Goal: Task Accomplishment & Management: Use online tool/utility

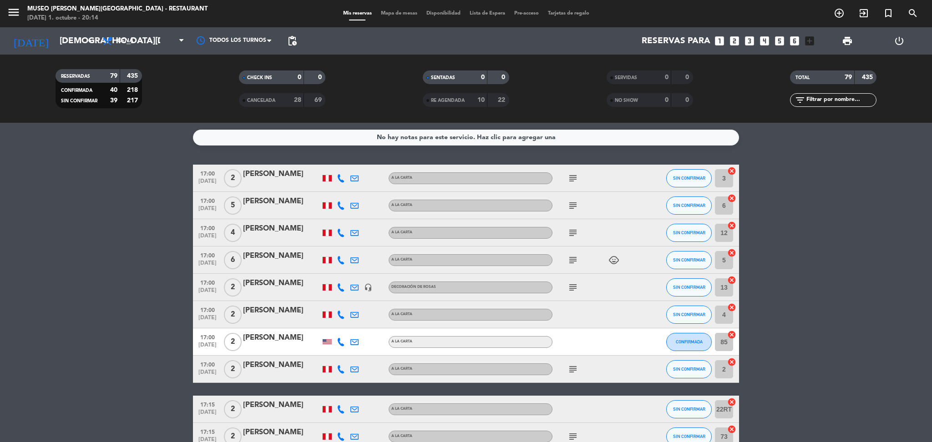
click at [413, 17] on div "Mis reservas Mapa de mesas Disponibilidad Lista de Espera Pre-acceso Tarjetas d…" at bounding box center [466, 14] width 255 height 8
click at [412, 12] on span "Mapa de mesas" at bounding box center [399, 13] width 46 height 5
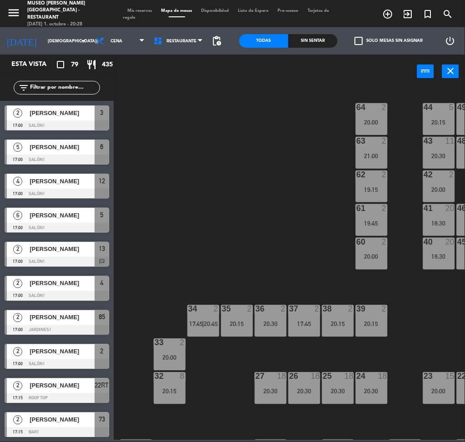
click at [73, 89] on input "text" at bounding box center [64, 88] width 71 height 10
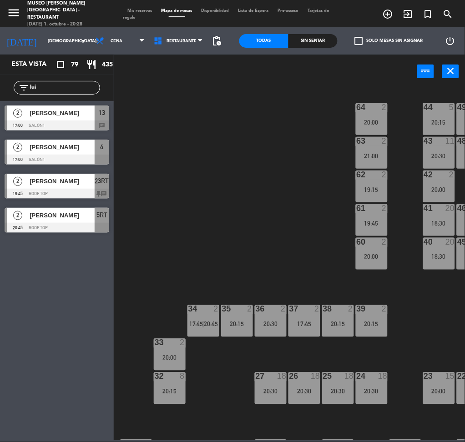
type input "lui"
click at [295, 241] on div "44 5 20:15 49 2 20:30 54 5 19:45 64 2 20:00 48 11 20:30 53 11 20:30 63 2 21:00 …" at bounding box center [291, 264] width 347 height 354
click at [95, 114] on div "13" at bounding box center [102, 113] width 15 height 15
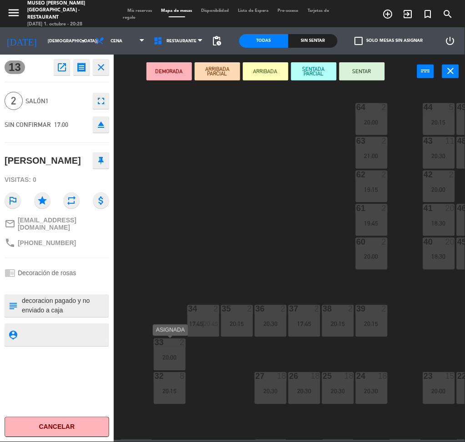
click at [173, 361] on div "20:00" at bounding box center [170, 358] width 32 height 6
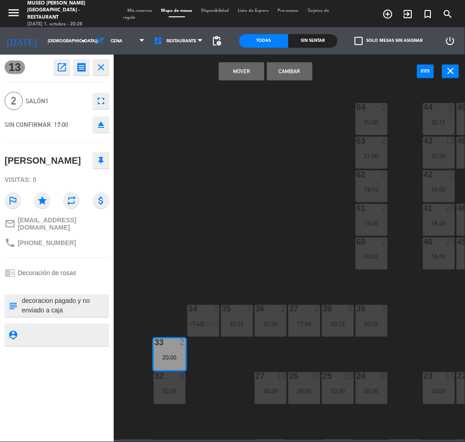
click at [230, 73] on button "Mover" at bounding box center [242, 71] width 46 height 18
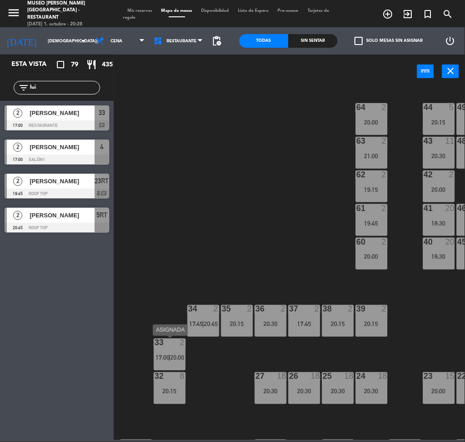
click at [167, 348] on div "33 2 17:00 | 20:00" at bounding box center [170, 355] width 32 height 32
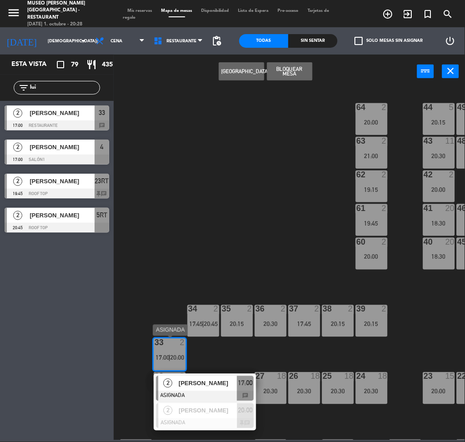
click at [202, 381] on span "[PERSON_NAME]" at bounding box center [208, 384] width 58 height 10
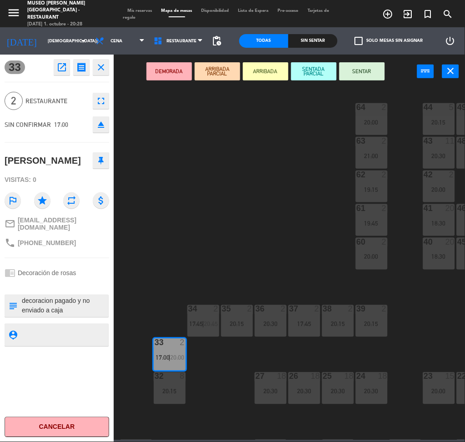
click at [169, 71] on button "DEMORADA" at bounding box center [170, 71] width 46 height 18
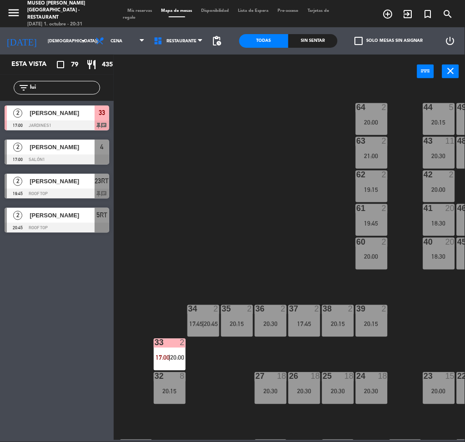
click at [56, 86] on input "lui" at bounding box center [64, 88] width 71 height 10
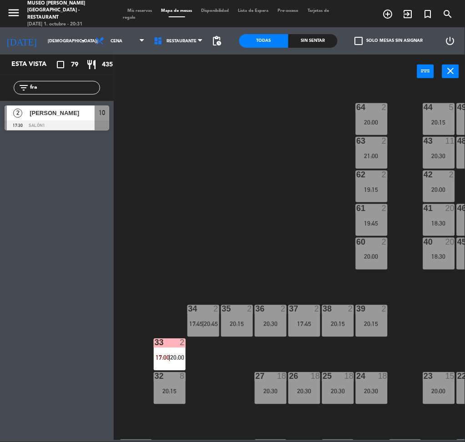
type input "fra"
click at [205, 425] on div "44 5 20:15 49 2 20:30 54 5 19:45 64 2 20:00 48 11 20:30 53 11 20:30 63 2 21:00 …" at bounding box center [291, 264] width 347 height 354
click at [52, 110] on span "[PERSON_NAME]" at bounding box center [62, 113] width 65 height 10
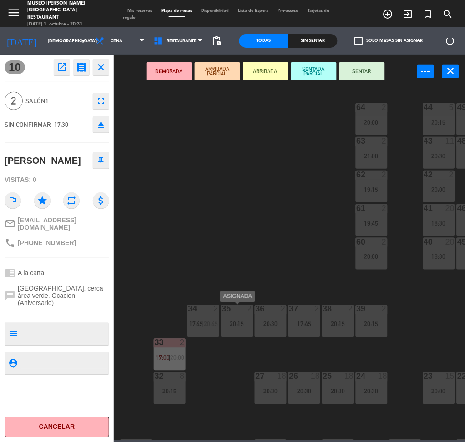
drag, startPoint x: 257, startPoint y: 309, endPoint x: 188, endPoint y: 442, distance: 149.6
click at [224, 377] on div "44 5 20:15 49 2 20:30 54 5 19:45 64 2 20:00 48 11 20:30 53 11 20:30 63 2 21:00 …" at bounding box center [291, 264] width 347 height 354
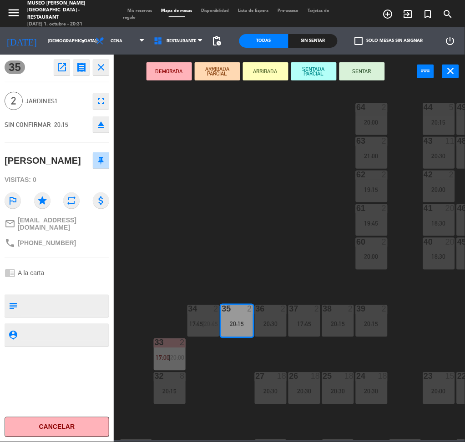
click at [274, 317] on div "36 2 20:30" at bounding box center [271, 321] width 32 height 32
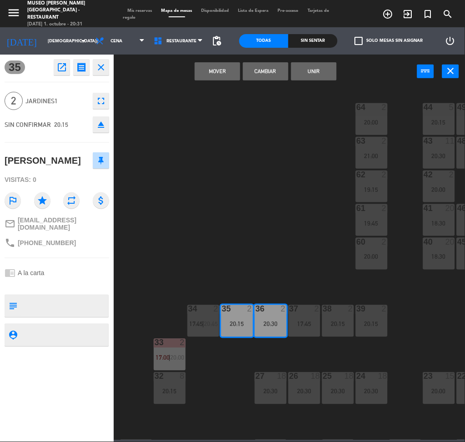
click at [252, 273] on div "44 5 20:15 49 2 20:30 54 5 19:45 64 2 20:00 48 11 20:30 53 11 20:30 63 2 21:00 …" at bounding box center [291, 264] width 347 height 354
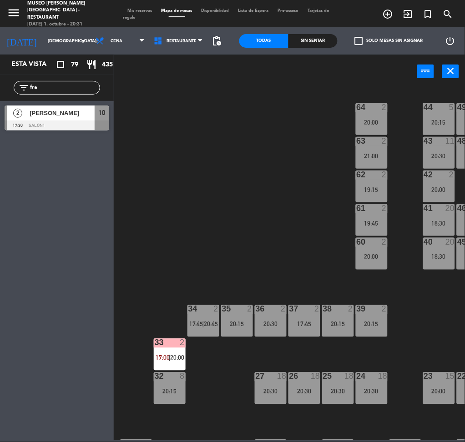
click at [105, 113] on div "10" at bounding box center [102, 113] width 15 height 15
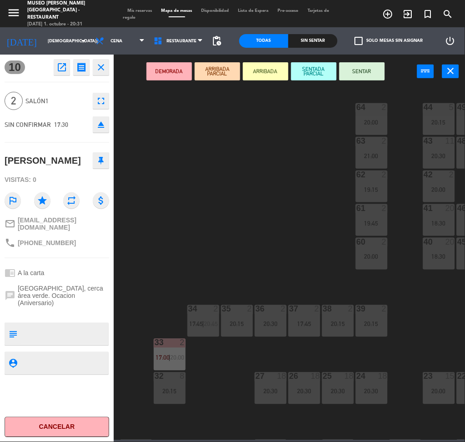
drag, startPoint x: 262, startPoint y: 314, endPoint x: 206, endPoint y: 387, distance: 92.6
click at [231, 356] on div "44 5 20:15 49 2 20:30 54 5 19:45 64 2 20:00 48 11 20:30 53 11 20:30 63 2 21:00 …" at bounding box center [291, 264] width 347 height 354
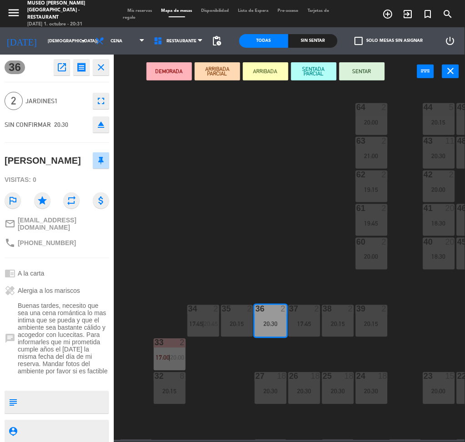
click at [259, 227] on div "44 5 20:15 49 2 20:30 54 5 19:45 64 2 20:00 48 11 20:30 53 11 20:30 63 2 21:00 …" at bounding box center [291, 264] width 347 height 354
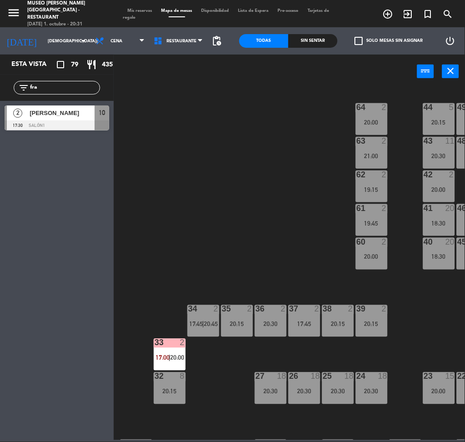
click at [70, 105] on div "2 [PERSON_NAME] 17:30 Salón1 10" at bounding box center [57, 118] width 114 height 34
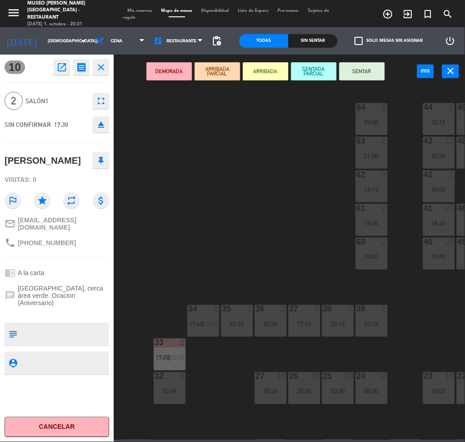
drag, startPoint x: 280, startPoint y: 327, endPoint x: 196, endPoint y: 406, distance: 116.2
click at [233, 369] on div "44 5 20:15 49 2 20:30 54 5 19:45 64 2 20:00 48 11 20:30 53 11 20:30 63 2 21:00 …" at bounding box center [291, 264] width 347 height 354
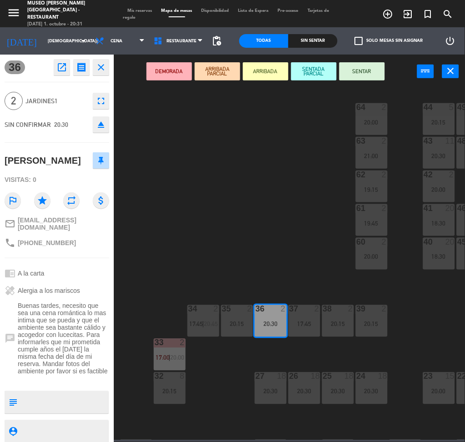
click at [258, 125] on div "44 5 20:15 49 2 20:30 54 5 19:45 64 2 20:00 48 11 20:30 53 11 20:30 63 2 21:00 …" at bounding box center [291, 264] width 347 height 354
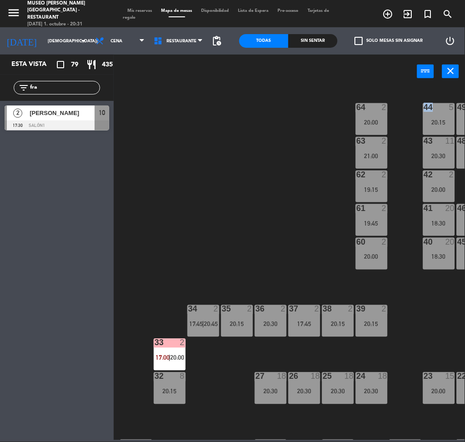
click at [258, 125] on div "44 5 20:15 49 2 20:30 54 5 19:45 64 2 20:00 48 11 20:30 53 11 20:30 63 2 21:00 …" at bounding box center [291, 264] width 347 height 354
click at [59, 112] on span "[PERSON_NAME]" at bounding box center [62, 113] width 65 height 10
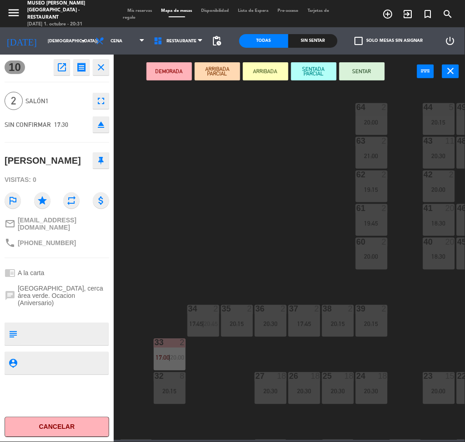
click at [278, 323] on div "20:30" at bounding box center [271, 324] width 32 height 6
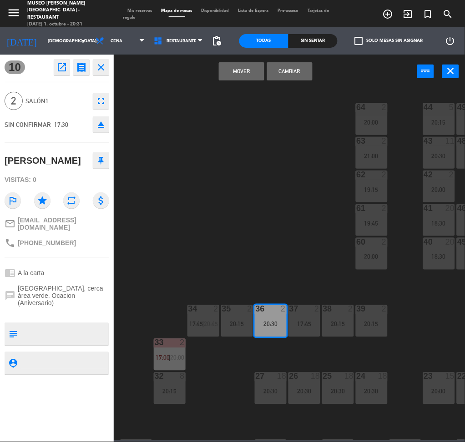
click at [250, 66] on button "Mover" at bounding box center [242, 71] width 46 height 18
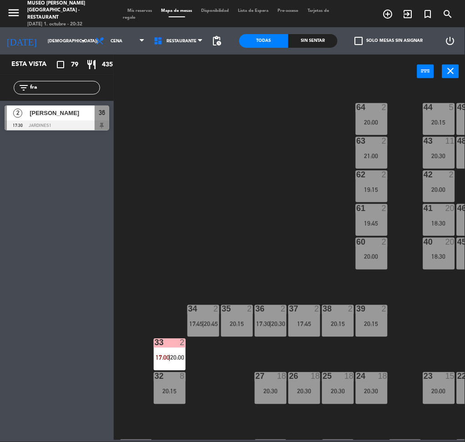
scroll to position [0, 122]
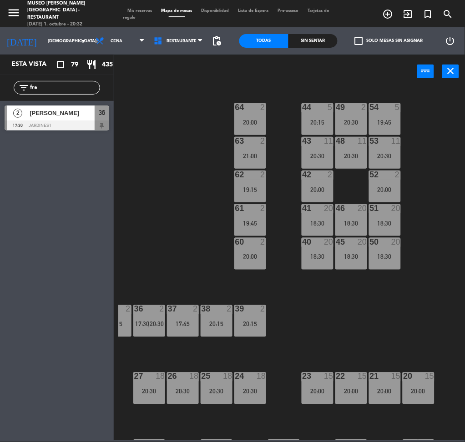
click at [59, 89] on input "fra" at bounding box center [64, 88] width 71 height 10
type input "jenn"
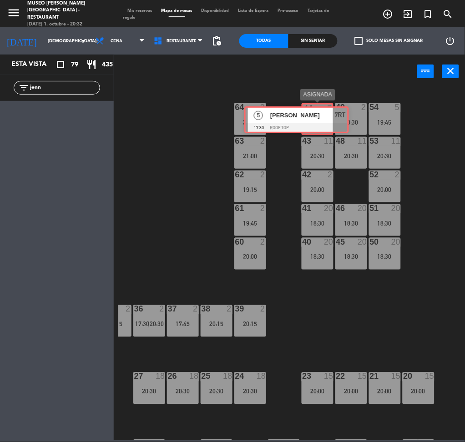
drag, startPoint x: 67, startPoint y: 117, endPoint x: 308, endPoint y: 119, distance: 240.8
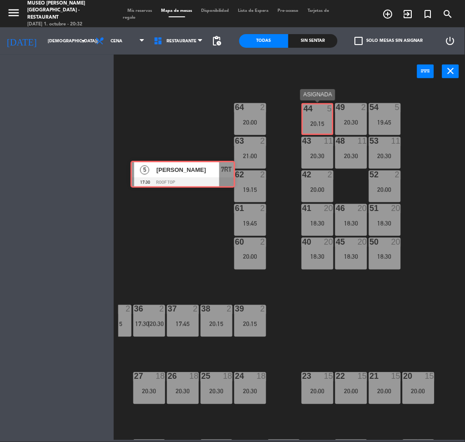
click at [308, 119] on div "Esta vista crop_square 79 restaurant 435 filter_list [PERSON_NAME] 5 [PERSON_NA…" at bounding box center [232, 248] width 465 height 386
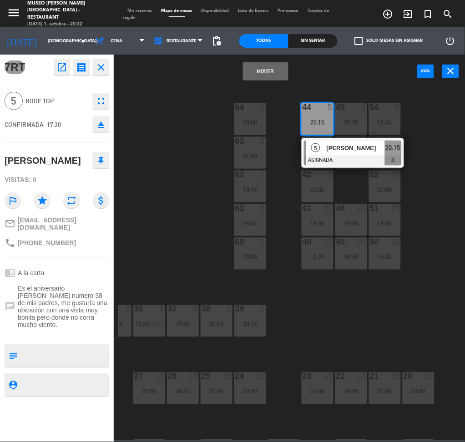
click at [272, 78] on button "Mover" at bounding box center [266, 71] width 46 height 18
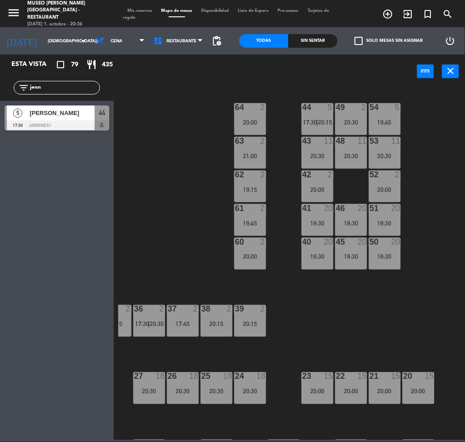
click at [71, 84] on input "jenn" at bounding box center [64, 88] width 71 height 10
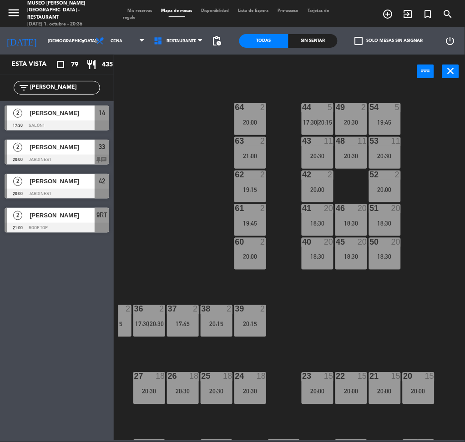
type input "[PERSON_NAME]"
click at [213, 184] on div "44 5 17:30 | 20:15 49 2 20:30 54 5 19:45 64 2 20:00 48 11 20:30 53 11 20:30 63 …" at bounding box center [291, 264] width 347 height 354
click at [79, 121] on div at bounding box center [57, 126] width 105 height 10
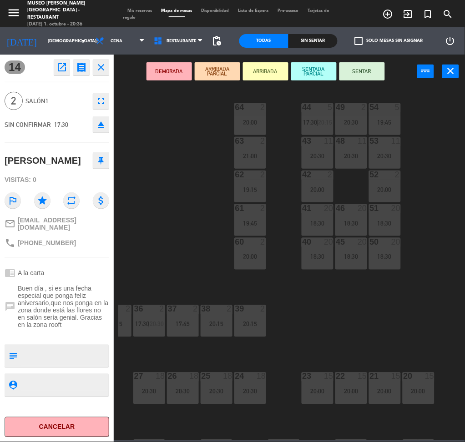
click at [247, 248] on div "60 2 20:00" at bounding box center [250, 254] width 32 height 32
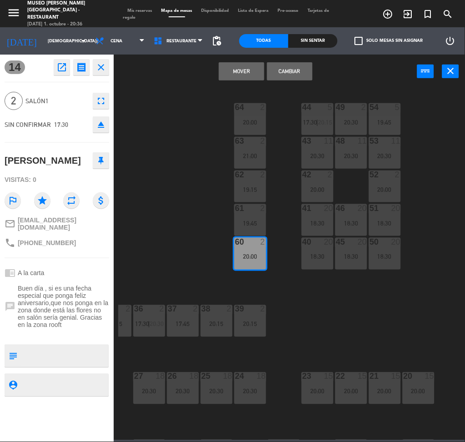
click at [239, 76] on button "Mover" at bounding box center [242, 71] width 46 height 18
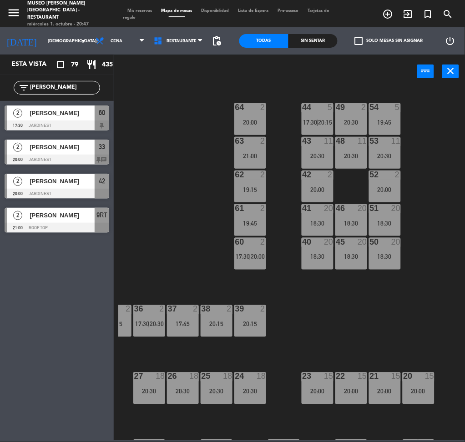
click at [47, 87] on input "[PERSON_NAME]" at bounding box center [64, 88] width 71 height 10
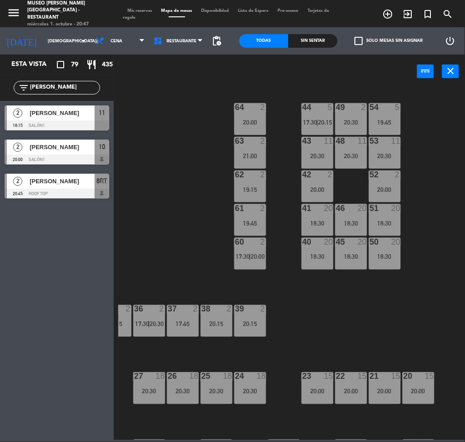
type input "[PERSON_NAME]"
click at [236, 240] on div "60" at bounding box center [235, 242] width 0 height 8
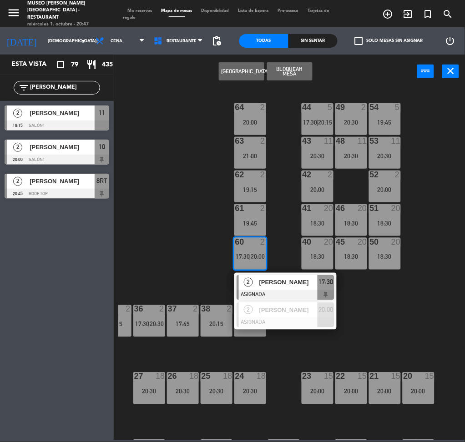
click at [142, 182] on div "44 5 17:30 | 20:15 49 2 20:30 54 5 19:45 64 2 20:00 48 11 20:30 53 11 20:30 63 …" at bounding box center [291, 264] width 347 height 354
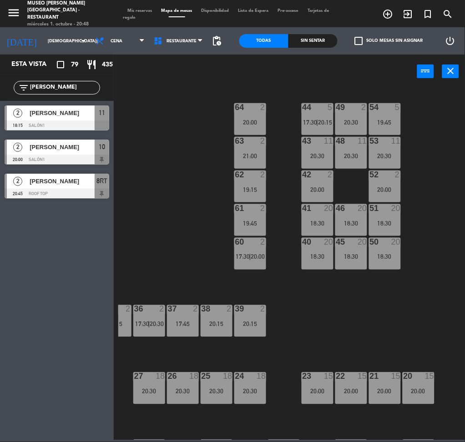
click at [71, 122] on div at bounding box center [57, 126] width 105 height 10
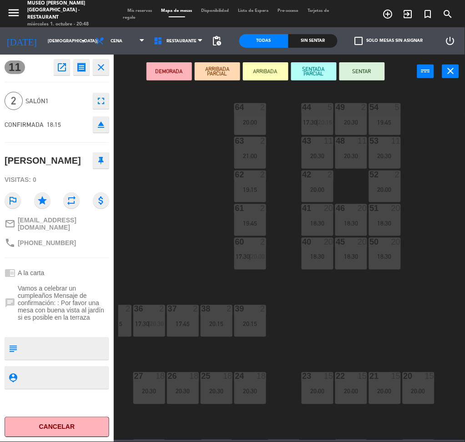
click at [258, 154] on div "21:00" at bounding box center [250, 156] width 32 height 6
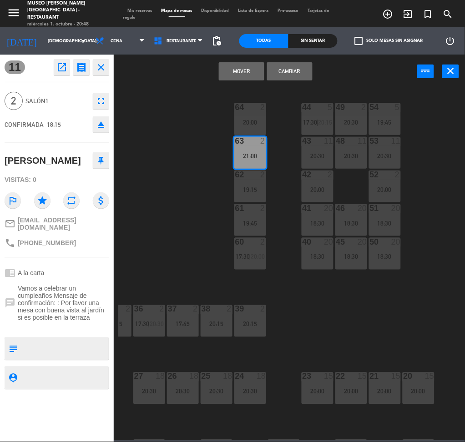
click at [243, 73] on button "Mover" at bounding box center [242, 71] width 46 height 18
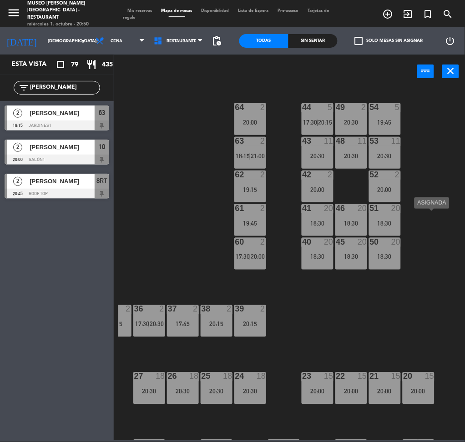
scroll to position [26, 8]
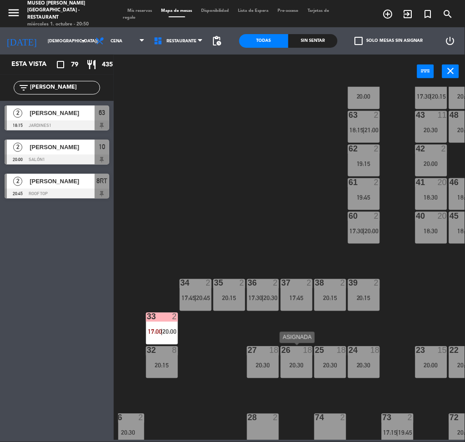
click at [310, 356] on div "26 18 20:30" at bounding box center [297, 363] width 32 height 32
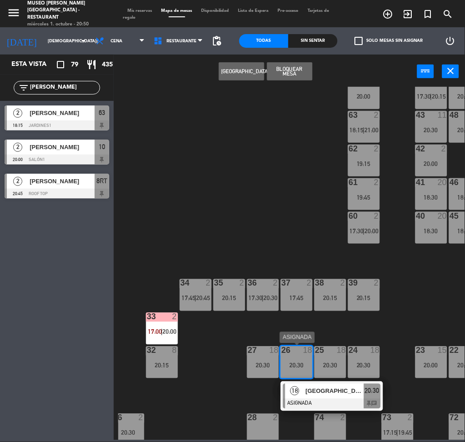
click at [341, 383] on div "18 [GEOGRAPHIC_DATA][PERSON_NAME] 20:30 chat" at bounding box center [332, 397] width 102 height 30
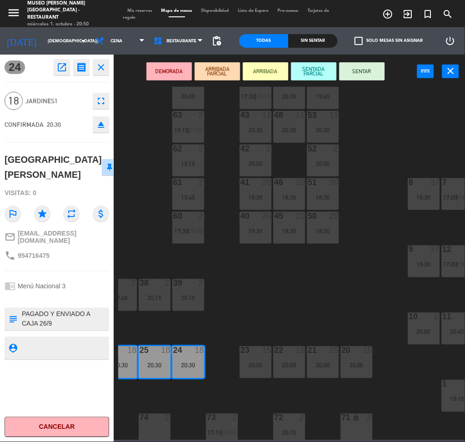
scroll to position [26, 299]
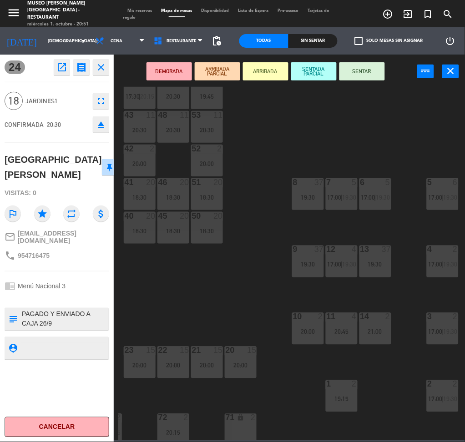
click at [258, 213] on div "44 5 17:30 | 20:15 49 2 20:30 54 5 19:45 64 2 20:00 48 11 20:30 53 11 20:30 63 …" at bounding box center [291, 264] width 347 height 354
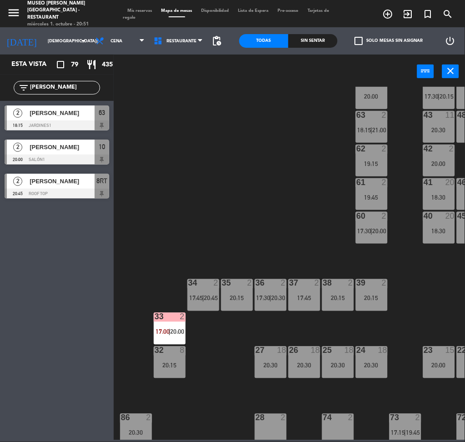
scroll to position [281, 0]
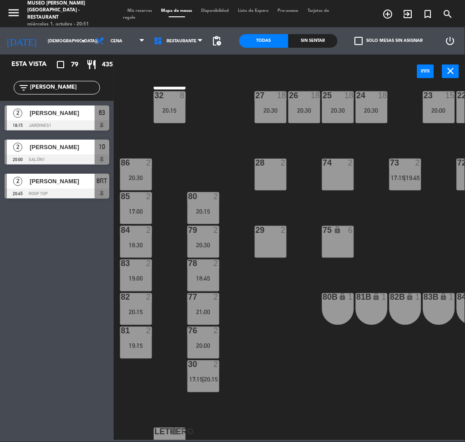
click at [70, 90] on input "[PERSON_NAME]" at bounding box center [64, 88] width 71 height 10
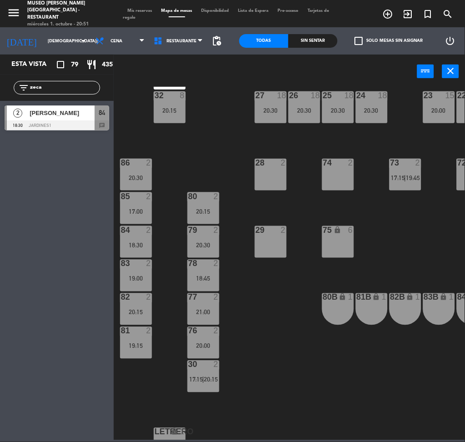
type input "zeca"
click at [89, 112] on span "[PERSON_NAME]" at bounding box center [62, 113] width 65 height 10
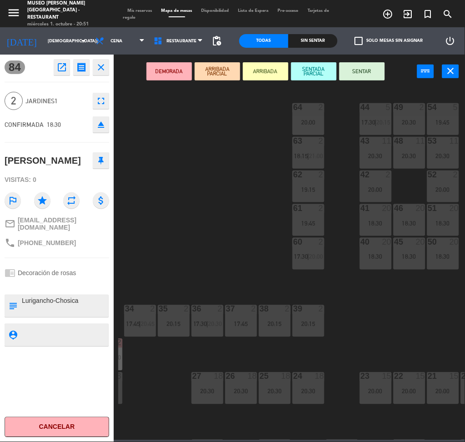
scroll to position [0, 70]
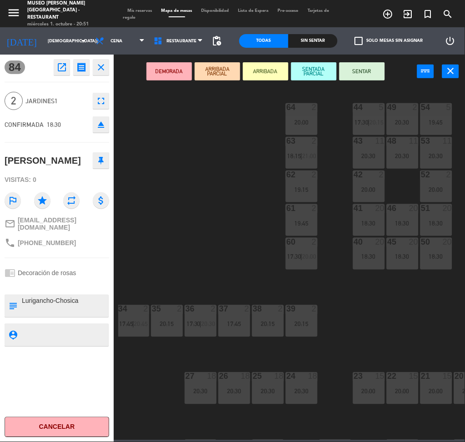
click at [305, 327] on div "20:15" at bounding box center [302, 324] width 32 height 6
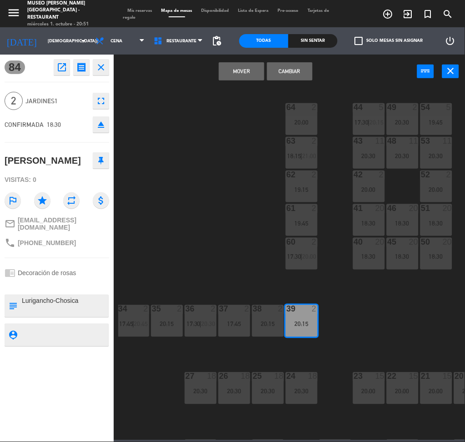
click at [243, 74] on button "Mover" at bounding box center [242, 71] width 46 height 18
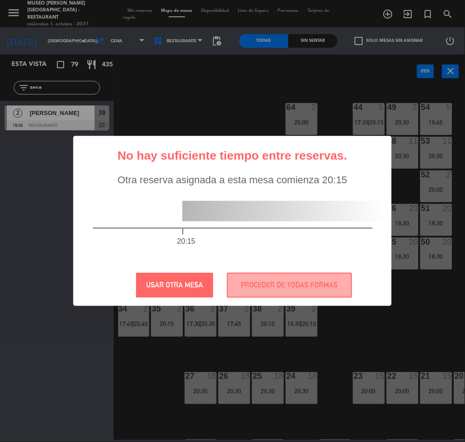
click at [307, 299] on div "? ! i No hay suficiente tiempo entre reservas. × Otra reserva asignada a esta m…" at bounding box center [232, 221] width 319 height 170
click at [302, 290] on button "PROCEDER DE TODAS FORMAS" at bounding box center [289, 285] width 125 height 25
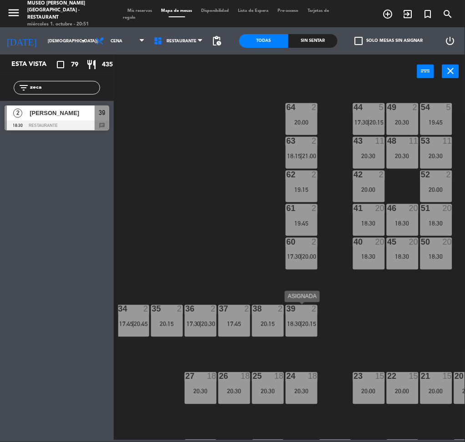
click at [304, 317] on div "39 2 18:30 | 20:15" at bounding box center [302, 321] width 32 height 32
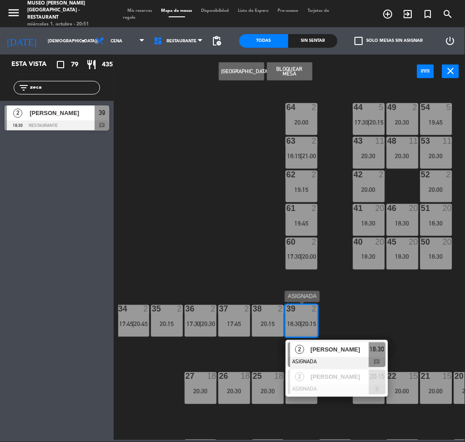
click at [324, 343] on div "2 [PERSON_NAME]" at bounding box center [329, 350] width 79 height 15
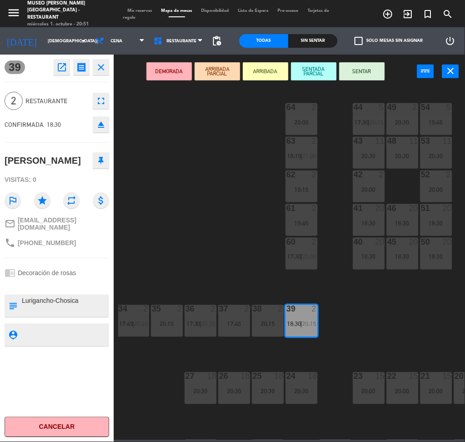
click at [171, 66] on button "DEMORADA" at bounding box center [170, 71] width 46 height 18
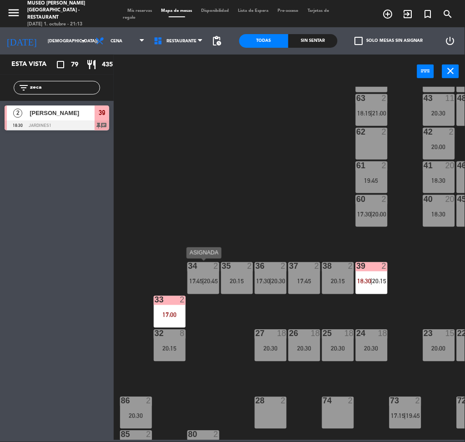
scroll to position [44, 0]
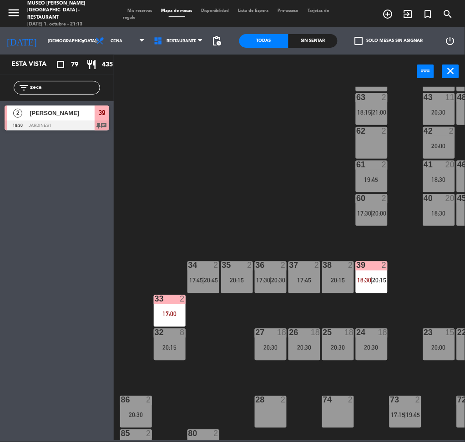
click at [54, 90] on input "zeca" at bounding box center [64, 88] width 71 height 10
type input "[PERSON_NAME]"
click at [228, 193] on div "44 5 17:30 | 20:15 49 2 20:30 54 5 19:45 64 2 20:00 48 11 20:30 53 11 20:30 63 …" at bounding box center [291, 264] width 347 height 354
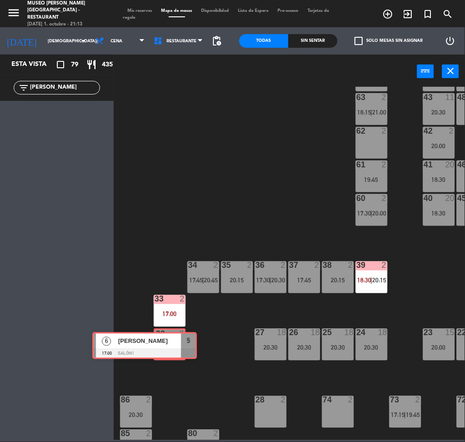
drag, startPoint x: 90, startPoint y: 121, endPoint x: 176, endPoint y: 345, distance: 240.3
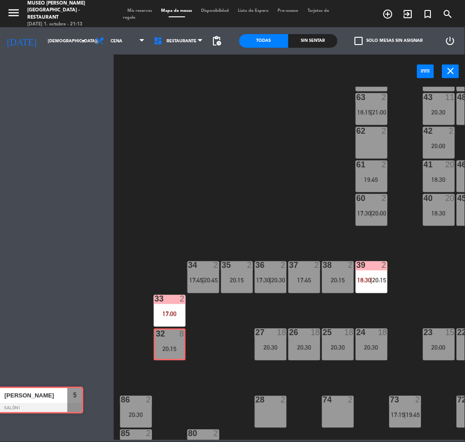
click at [176, 345] on div "Esta vista crop_square 79 restaurant 435 filter_list [PERSON_NAME] 6 [PERSON_NA…" at bounding box center [232, 248] width 465 height 386
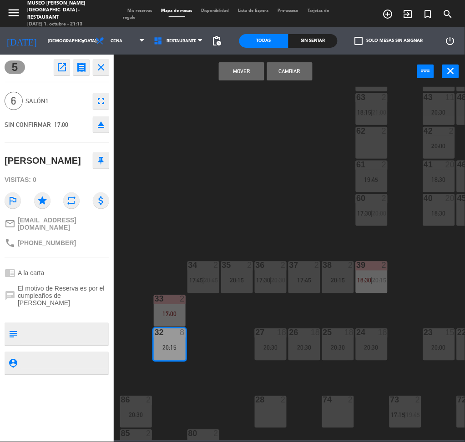
click at [252, 69] on button "Mover" at bounding box center [242, 71] width 46 height 18
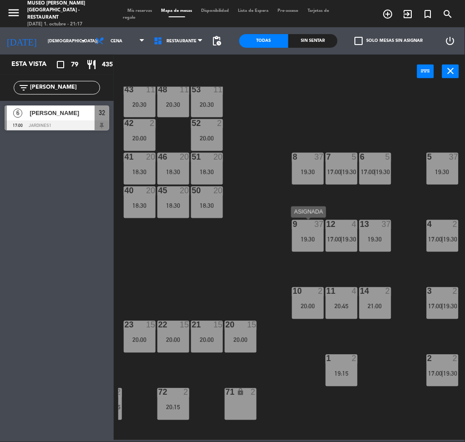
scroll to position [50, 299]
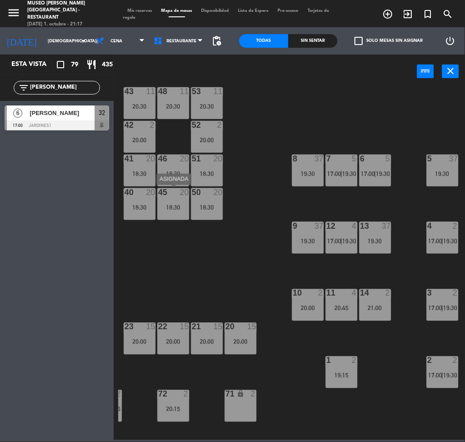
click at [178, 210] on div "18:30" at bounding box center [173, 207] width 32 height 6
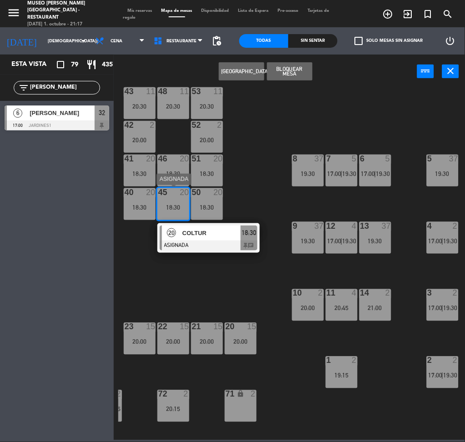
click at [213, 234] on span "COLTUR" at bounding box center [212, 233] width 58 height 10
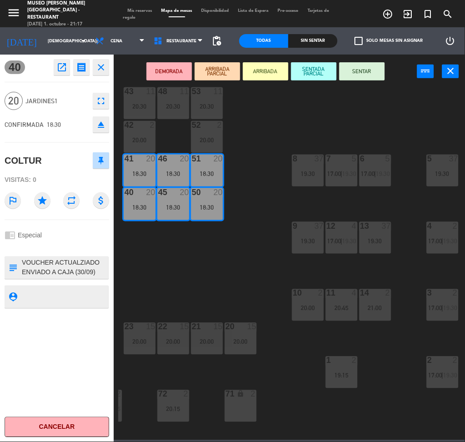
click at [264, 274] on div "44 5 17:30 | 20:15 49 2 20:30 54 5 19:45 64 2 20:00 48 11 20:30 53 11 20:30 63 …" at bounding box center [291, 264] width 347 height 354
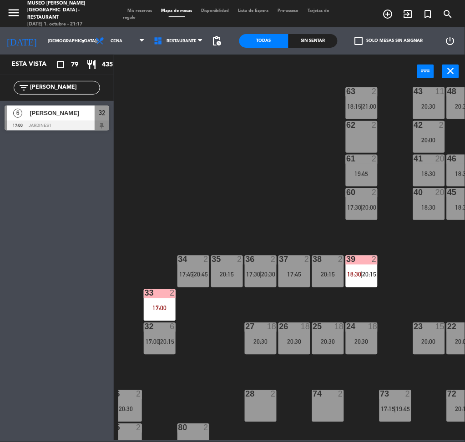
scroll to position [50, 10]
click at [307, 333] on div "26 18 20:30" at bounding box center [295, 339] width 32 height 32
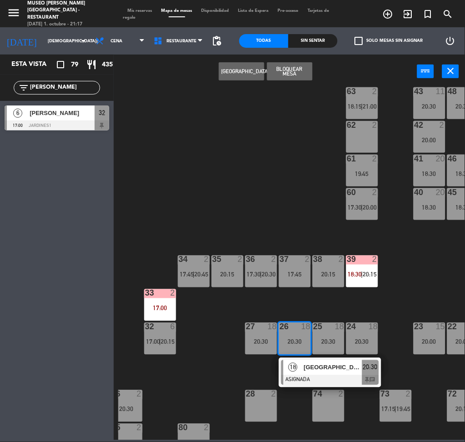
click at [343, 368] on span "[GEOGRAPHIC_DATA][PERSON_NAME]" at bounding box center [333, 368] width 58 height 10
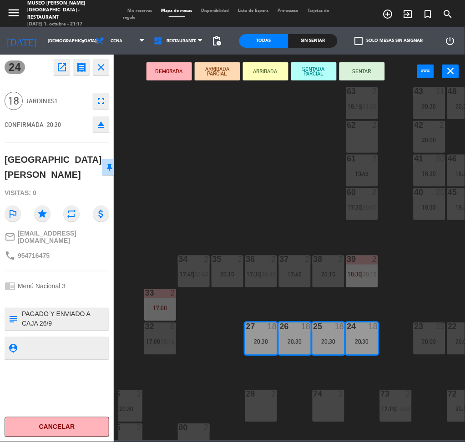
click at [102, 129] on icon "eject" at bounding box center [101, 124] width 11 height 11
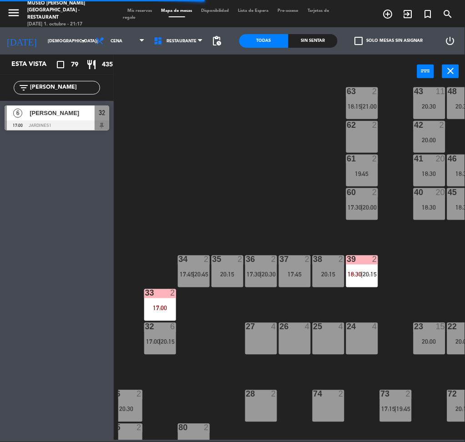
click at [59, 84] on input "[PERSON_NAME]" at bounding box center [64, 88] width 71 height 10
type input "col"
click at [230, 169] on div "44 5 17:30 | 20:15 49 2 20:30 54 5 19:45 64 2 20:00 48 11 20:30 53 11 20:30 63 …" at bounding box center [291, 264] width 347 height 354
click at [89, 113] on span "COLTUR" at bounding box center [62, 113] width 65 height 10
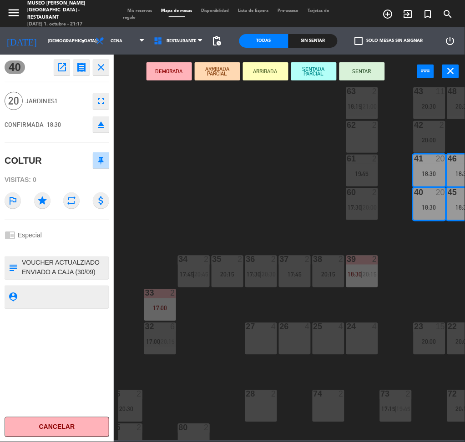
click at [268, 336] on div "27 4" at bounding box center [261, 339] width 32 height 32
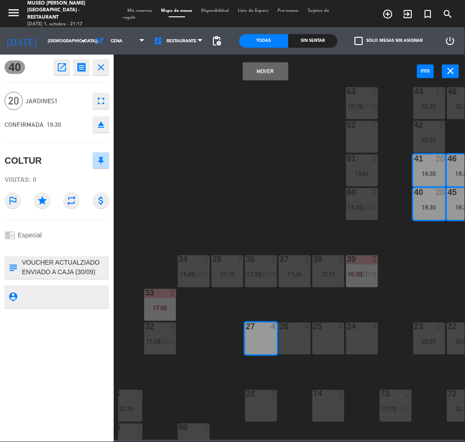
click at [305, 351] on div "26 4" at bounding box center [295, 339] width 32 height 32
click at [330, 349] on div "25 4" at bounding box center [329, 339] width 32 height 32
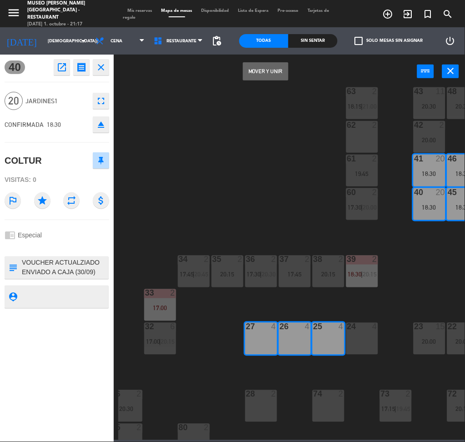
click at [364, 352] on div "24 4" at bounding box center [362, 339] width 32 height 32
click at [249, 75] on button "Mover y Unir" at bounding box center [266, 71] width 46 height 18
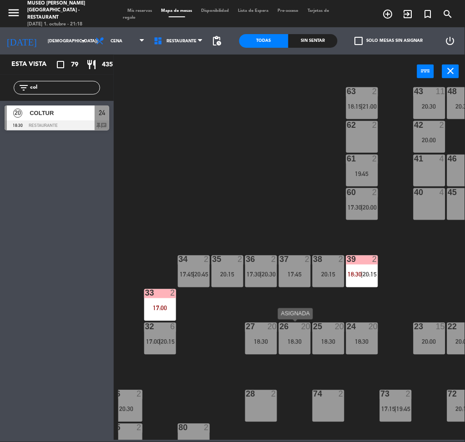
click at [299, 352] on div "26 20 18:30" at bounding box center [295, 339] width 32 height 32
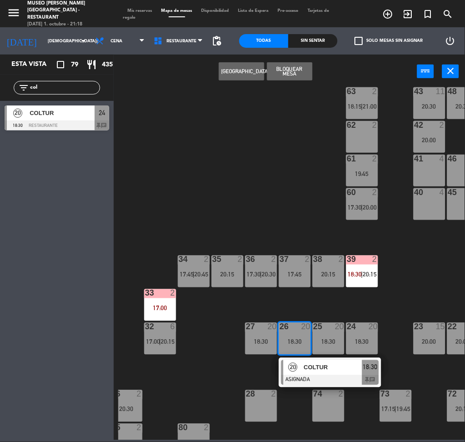
click at [308, 359] on div "20 COLTUR ASIGNADA 18:30 chat" at bounding box center [330, 373] width 102 height 30
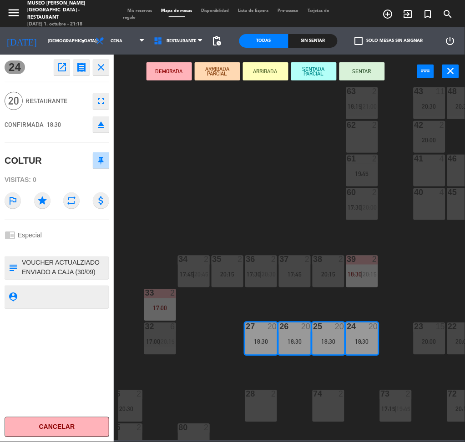
click at [178, 66] on button "DEMORADA" at bounding box center [170, 71] width 46 height 18
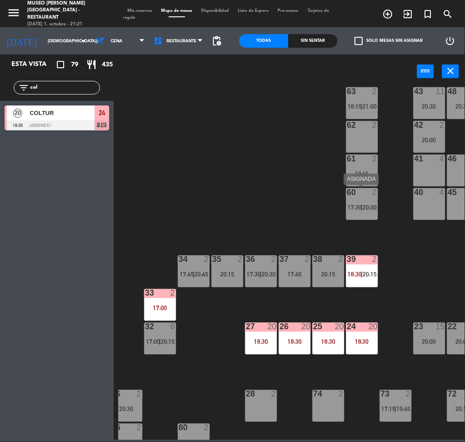
scroll to position [50, 299]
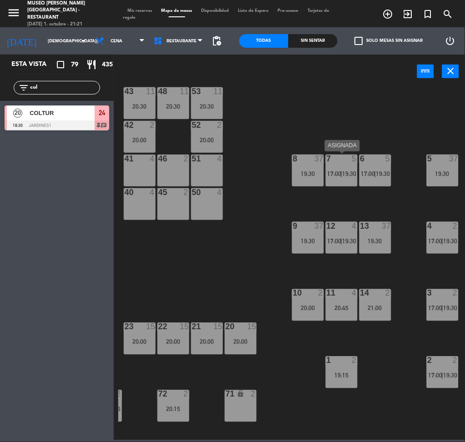
click at [337, 171] on span "17:00" at bounding box center [335, 173] width 14 height 7
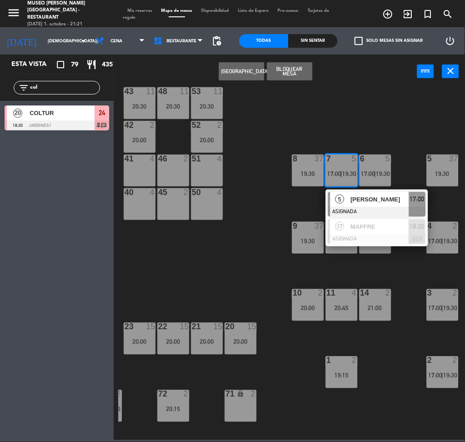
click at [366, 207] on div at bounding box center [377, 212] width 98 height 10
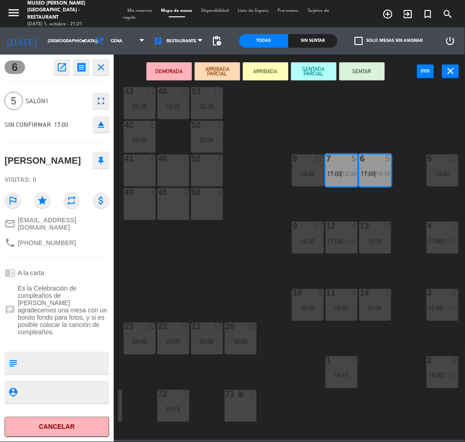
scroll to position [0, 299]
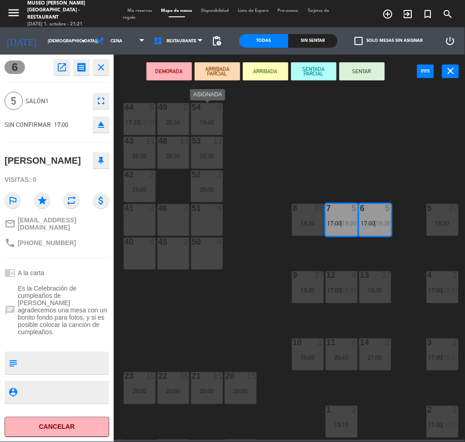
click at [210, 119] on div "19:45" at bounding box center [207, 122] width 32 height 6
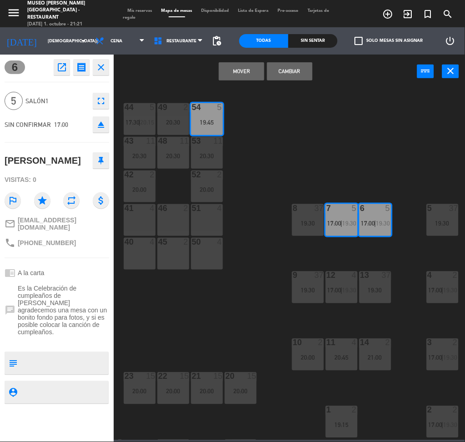
click at [252, 67] on button "Mover" at bounding box center [242, 71] width 46 height 18
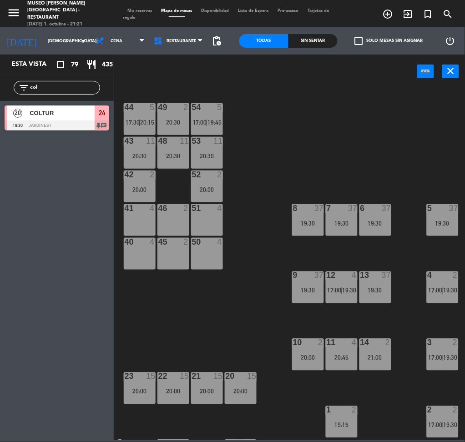
scroll to position [32, 299]
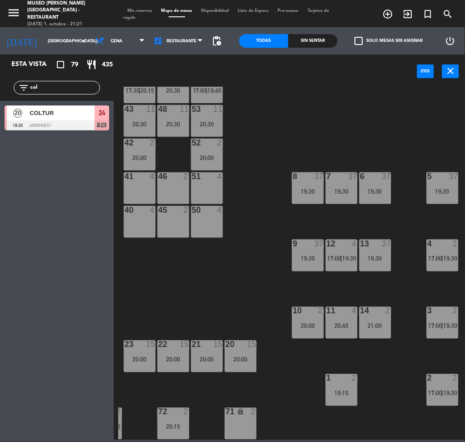
click at [424, 248] on div "44 5 17:30 | 20:15 49 2 20:30 54 5 17:00 | 19:45 64 2 20:00 48 11 20:30 53 11 2…" at bounding box center [291, 264] width 347 height 354
click at [437, 259] on span "17:00" at bounding box center [436, 258] width 14 height 7
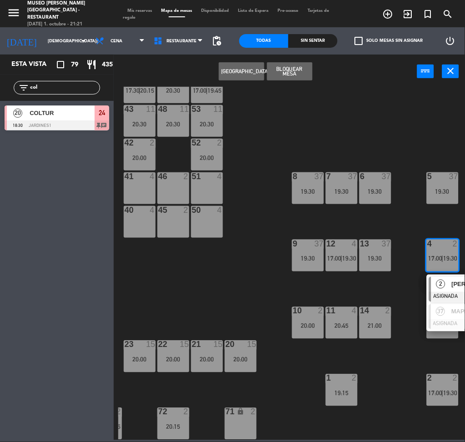
click at [446, 278] on div "2" at bounding box center [441, 284] width 20 height 15
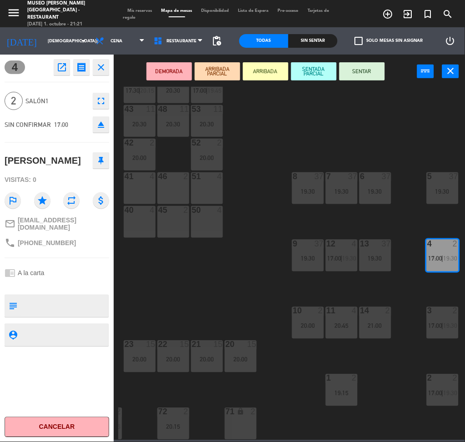
click at [173, 174] on div at bounding box center [173, 177] width 15 height 8
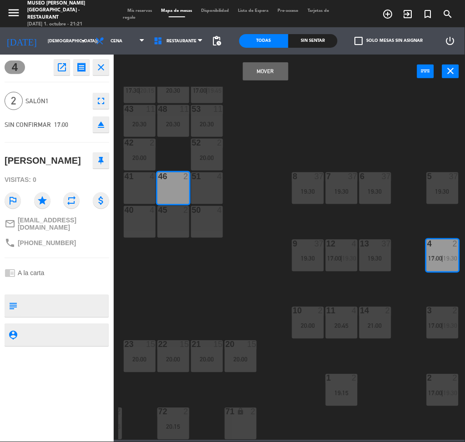
click at [255, 78] on button "Mover" at bounding box center [266, 71] width 46 height 18
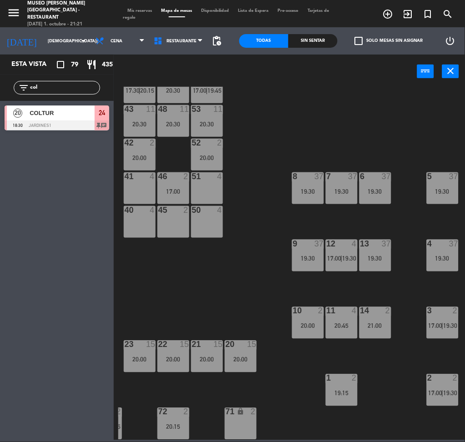
click at [447, 324] on span "19:30" at bounding box center [451, 326] width 14 height 7
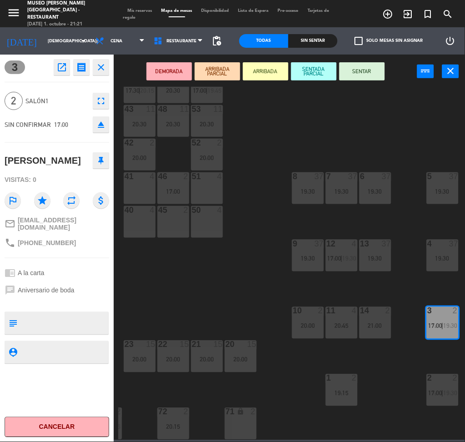
click at [160, 221] on div "45 2" at bounding box center [173, 222] width 32 height 32
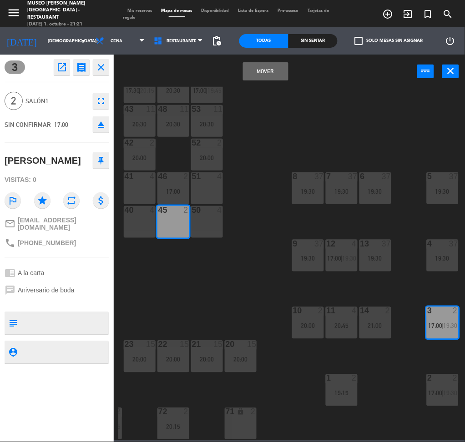
click at [249, 71] on button "Mover" at bounding box center [266, 71] width 46 height 18
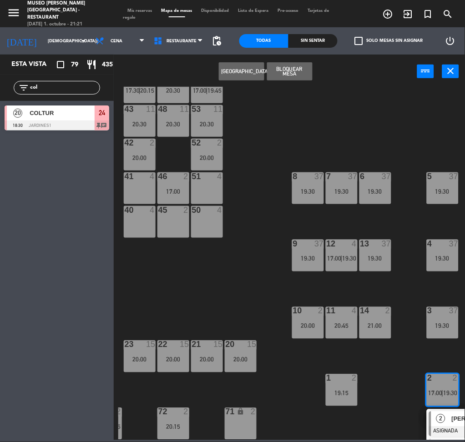
click at [448, 417] on div "2" at bounding box center [441, 419] width 20 height 15
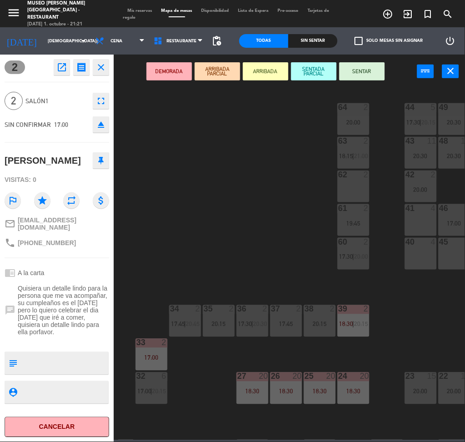
scroll to position [0, 0]
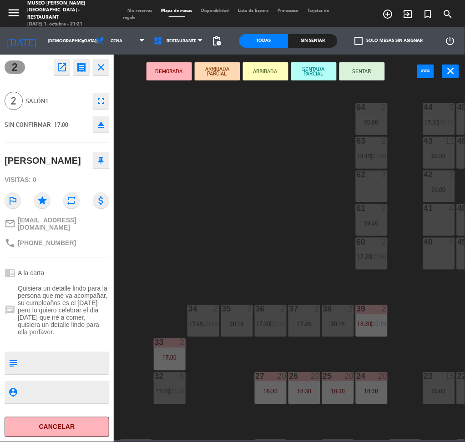
click at [373, 179] on div "62 2" at bounding box center [372, 187] width 32 height 32
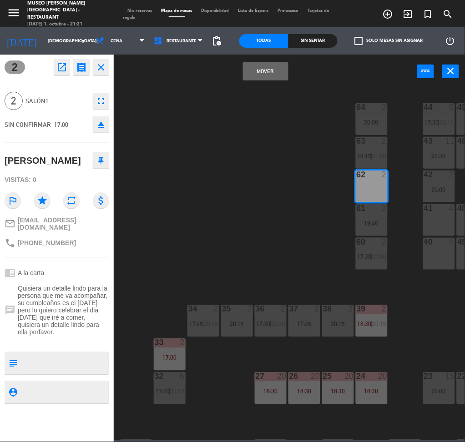
click at [273, 79] on button "Mover" at bounding box center [266, 71] width 46 height 18
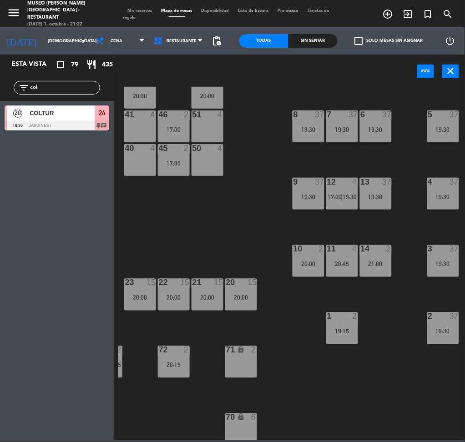
scroll to position [92, 299]
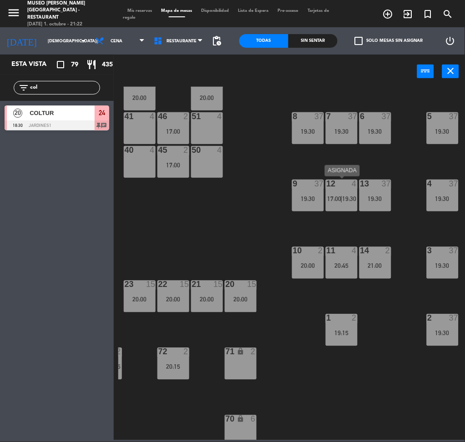
click at [333, 196] on span "17:00" at bounding box center [335, 198] width 14 height 7
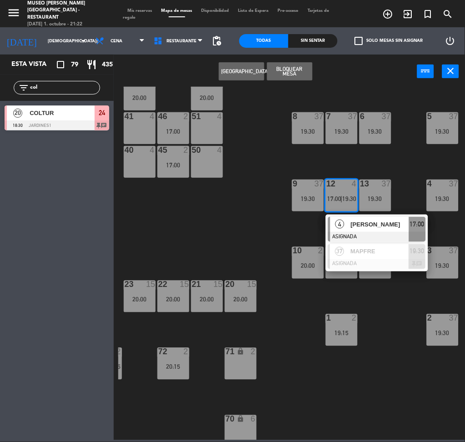
click at [358, 226] on span "[PERSON_NAME]" at bounding box center [380, 225] width 58 height 10
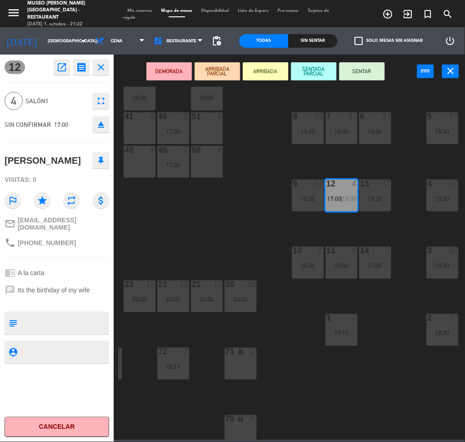
click at [215, 170] on div "50 4" at bounding box center [207, 162] width 32 height 32
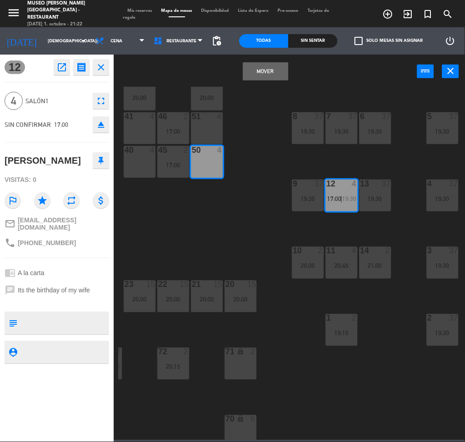
click at [261, 67] on button "Mover" at bounding box center [266, 71] width 46 height 18
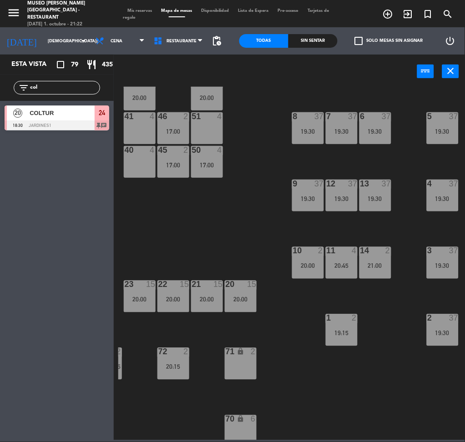
click at [346, 272] on div "11 4 20:45" at bounding box center [342, 263] width 32 height 32
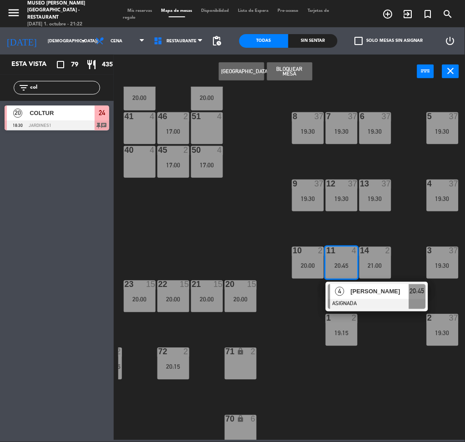
click at [402, 249] on div "44 5 17:30 | 20:15 49 2 20:30 54 5 17:00 | 19:45 64 2 20:00 48 11 20:30 53 11 2…" at bounding box center [291, 264] width 347 height 354
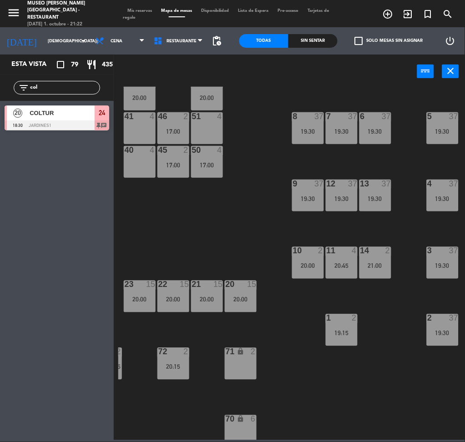
click at [330, 199] on div "19:30" at bounding box center [342, 199] width 32 height 6
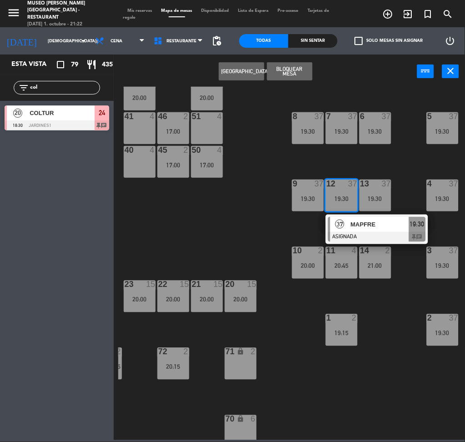
click at [355, 221] on span "MAPFRE" at bounding box center [380, 225] width 58 height 10
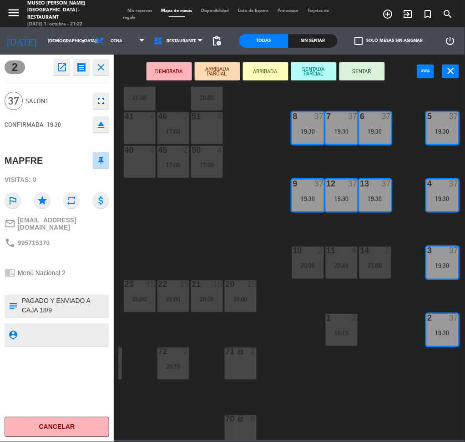
click at [97, 122] on icon "eject" at bounding box center [101, 124] width 11 height 11
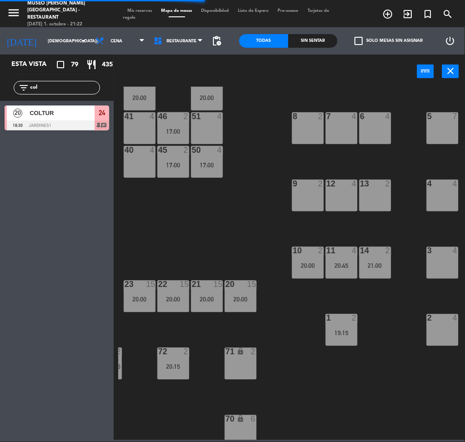
click at [53, 87] on input "col" at bounding box center [64, 88] width 71 height 10
type input "mapf"
click at [62, 117] on span "MAPFRE" at bounding box center [62, 113] width 65 height 10
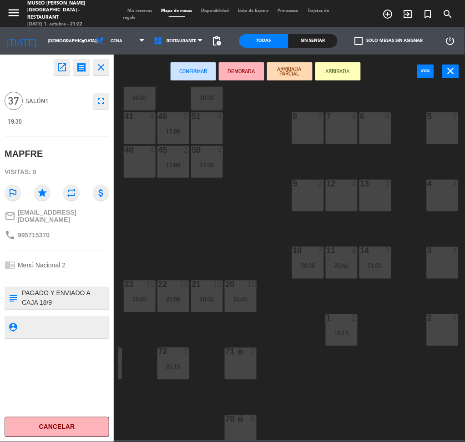
click at [439, 321] on div at bounding box center [442, 319] width 15 height 8
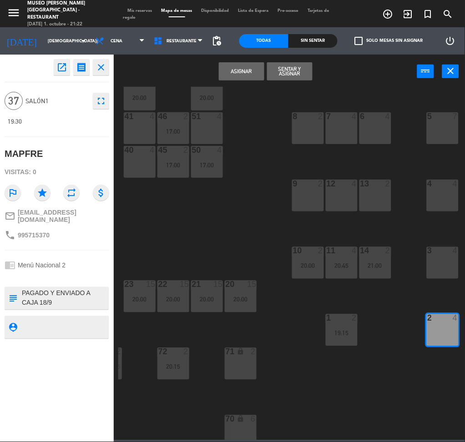
click at [433, 264] on div "3 4" at bounding box center [443, 263] width 32 height 32
click at [435, 199] on div "4 4" at bounding box center [443, 196] width 32 height 32
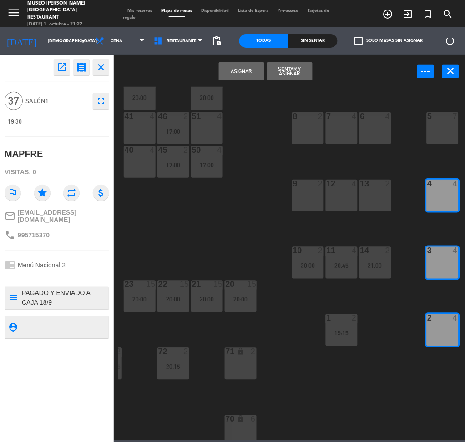
click at [437, 129] on div "5 7" at bounding box center [443, 128] width 32 height 32
click at [351, 124] on div "7 4" at bounding box center [342, 128] width 32 height 32
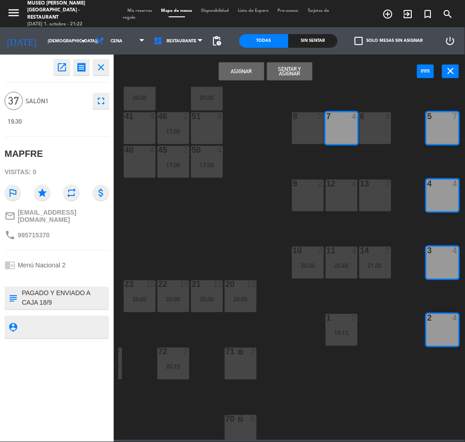
click at [365, 127] on div "6 4" at bounding box center [376, 128] width 32 height 32
click at [340, 203] on div "12 4" at bounding box center [342, 196] width 32 height 32
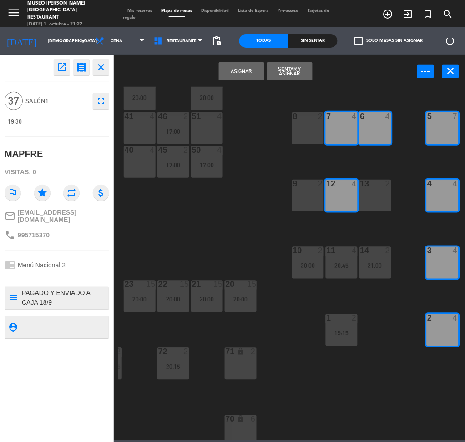
click at [379, 206] on div "13 2" at bounding box center [376, 196] width 32 height 32
click at [307, 206] on div "9 2" at bounding box center [308, 196] width 32 height 32
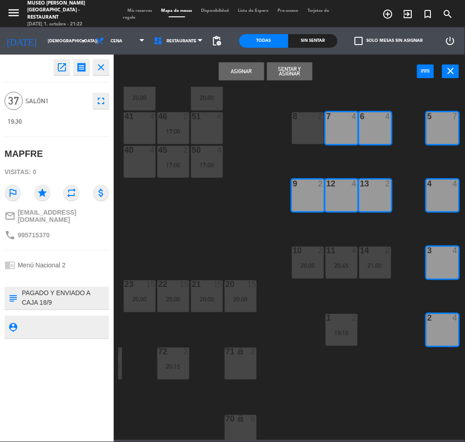
click at [310, 186] on div at bounding box center [307, 184] width 15 height 8
click at [355, 268] on div "20:45" at bounding box center [342, 266] width 32 height 6
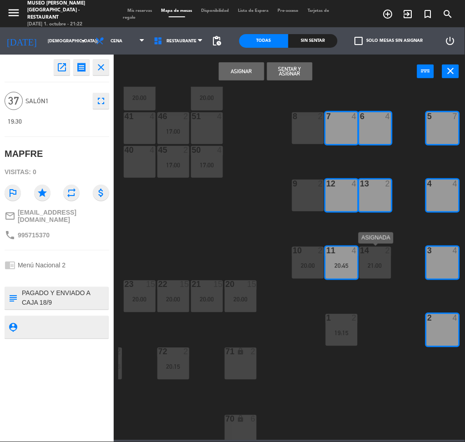
click at [382, 271] on div "14 2 21:00" at bounding box center [376, 263] width 32 height 32
click at [345, 335] on div "19:15" at bounding box center [342, 333] width 32 height 6
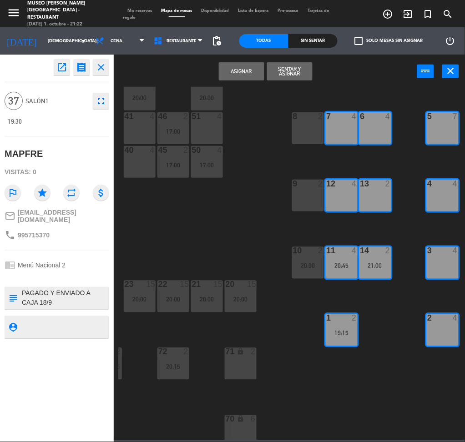
click at [345, 335] on div "19:15" at bounding box center [342, 333] width 32 height 6
click at [242, 75] on button "Asignar" at bounding box center [242, 71] width 46 height 18
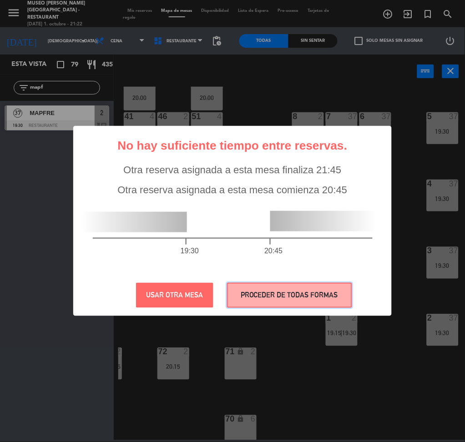
click at [336, 291] on button "PROCEDER DE TODAS FORMAS" at bounding box center [289, 295] width 125 height 25
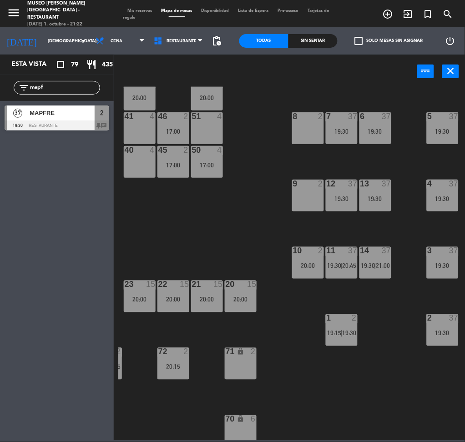
click at [348, 331] on span "19:30" at bounding box center [350, 333] width 14 height 7
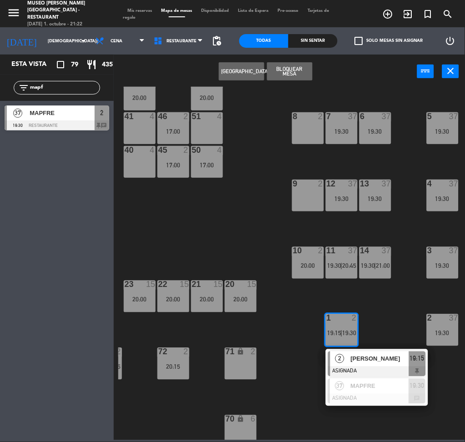
click at [365, 361] on span "[PERSON_NAME]" at bounding box center [380, 360] width 58 height 10
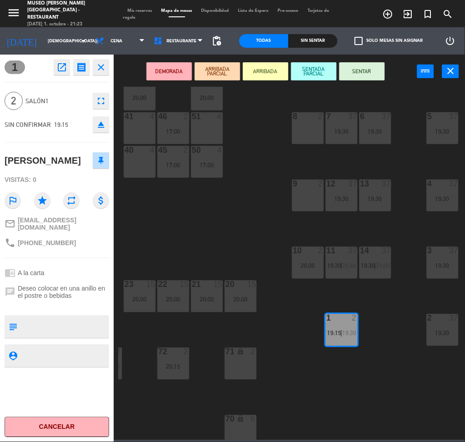
click at [308, 203] on div "9 2" at bounding box center [308, 196] width 32 height 32
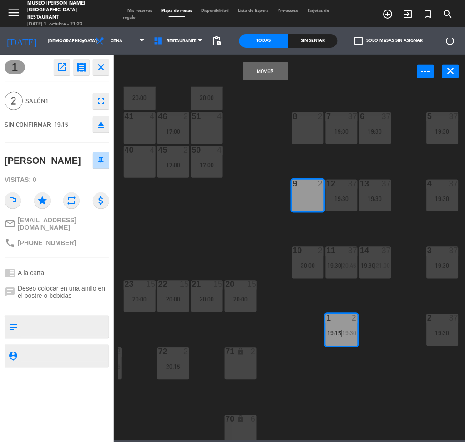
click at [255, 66] on button "Mover" at bounding box center [266, 71] width 46 height 18
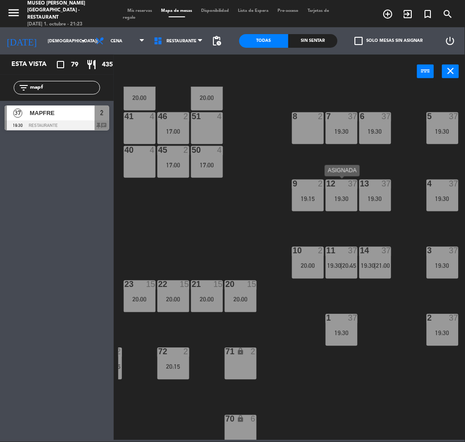
click at [346, 196] on div "19:30" at bounding box center [342, 199] width 32 height 6
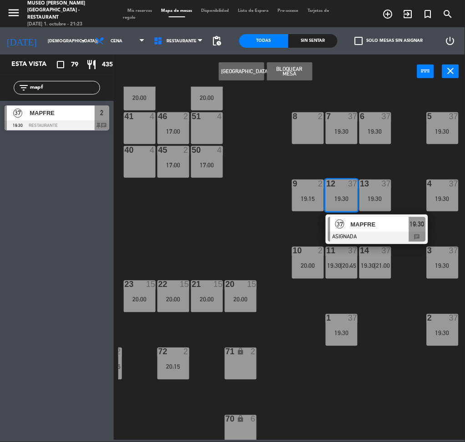
click at [367, 221] on span "MAPFRE" at bounding box center [380, 225] width 58 height 10
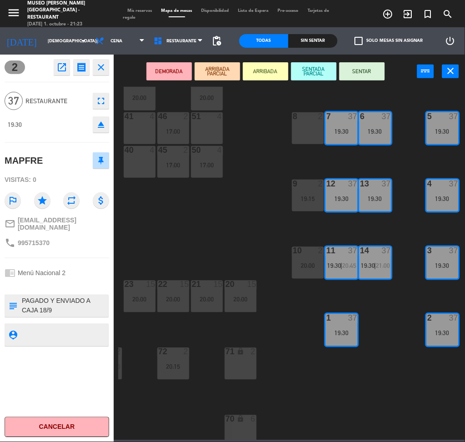
click at [176, 69] on button "DEMORADA" at bounding box center [170, 71] width 46 height 18
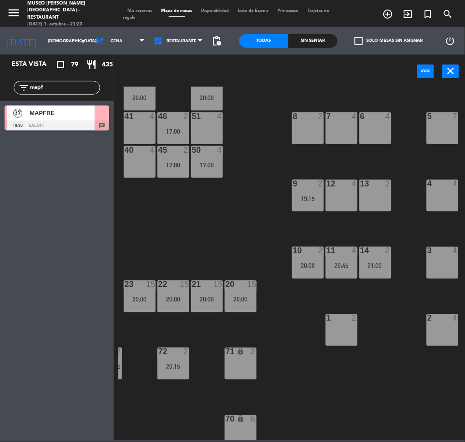
click at [51, 115] on div "37 MAPFRE 19:30 Salón1 chat" at bounding box center [57, 118] width 114 height 34
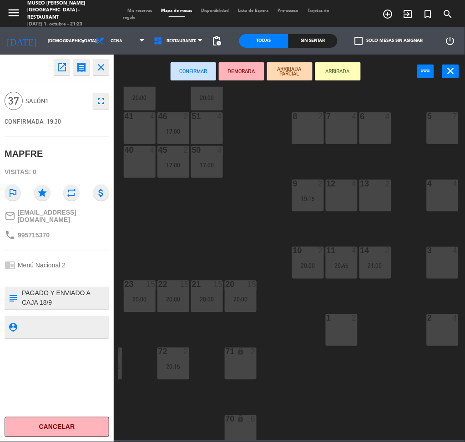
click at [391, 313] on div "44 5 17:30 | 20:15 49 2 20:30 54 5 17:00 | 19:45 64 2 20:00 48 11 20:30 53 11 2…" at bounding box center [291, 264] width 347 height 354
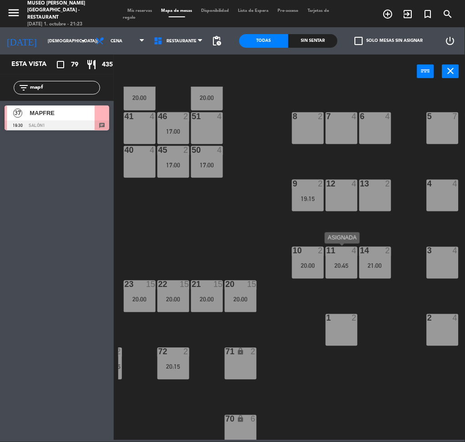
click at [354, 263] on div "20:45" at bounding box center [342, 266] width 32 height 6
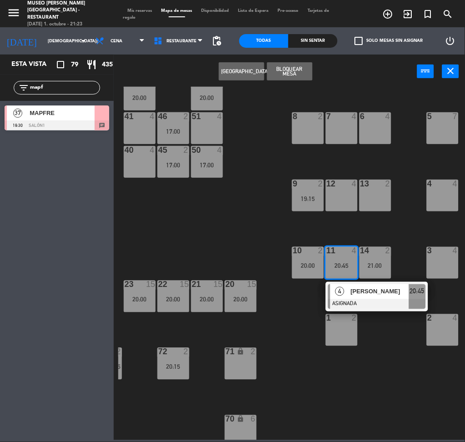
click at [372, 314] on div "44 5 17:30 | 20:15 49 2 20:30 54 5 17:00 | 19:45 64 2 20:00 48 11 20:30 53 11 2…" at bounding box center [291, 264] width 347 height 354
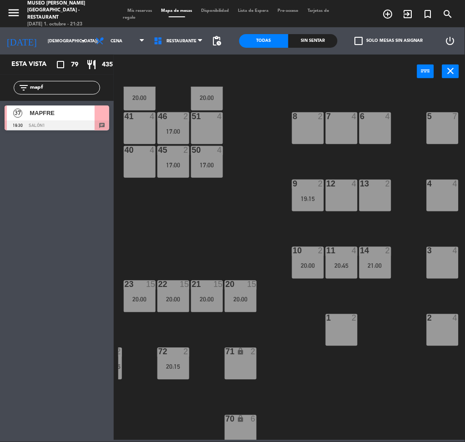
click at [346, 272] on div "11 4 20:45" at bounding box center [342, 263] width 32 height 32
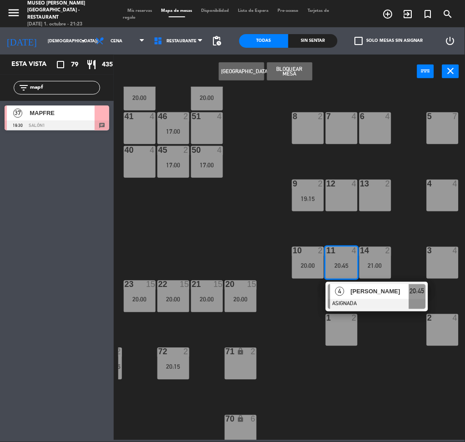
click at [355, 285] on div "[PERSON_NAME]" at bounding box center [379, 291] width 59 height 15
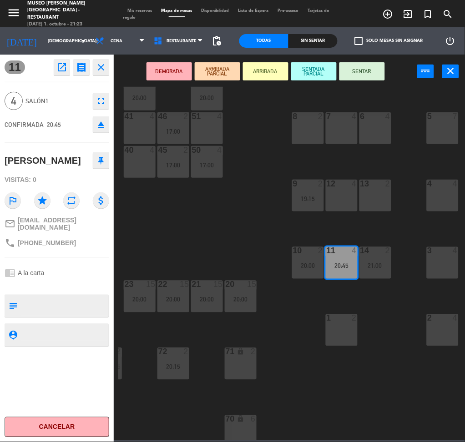
click at [149, 164] on div "40 4" at bounding box center [140, 162] width 32 height 32
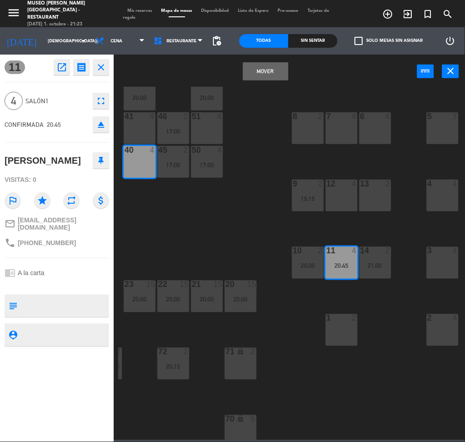
click at [272, 74] on button "Mover" at bounding box center [266, 71] width 46 height 18
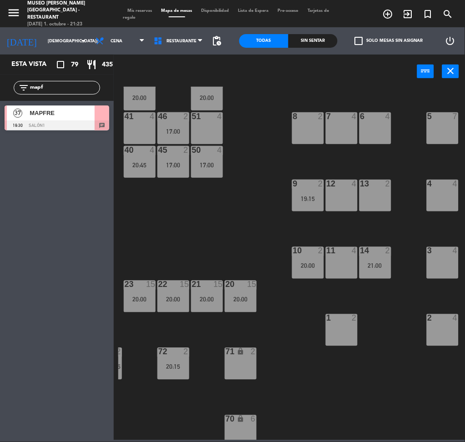
click at [379, 278] on div "14 2 21:00" at bounding box center [376, 263] width 32 height 32
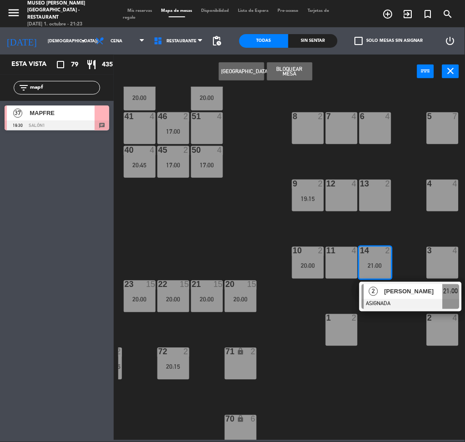
click at [387, 294] on span "[PERSON_NAME]" at bounding box center [414, 292] width 58 height 10
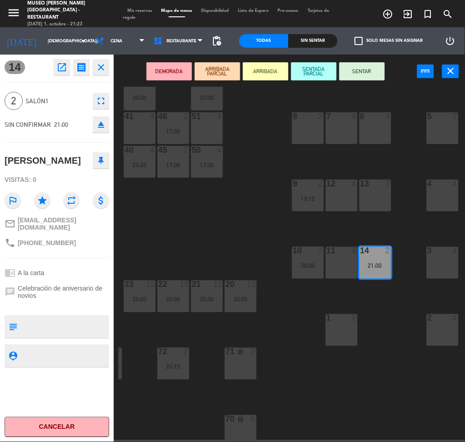
click at [316, 126] on div "8 2" at bounding box center [308, 128] width 32 height 32
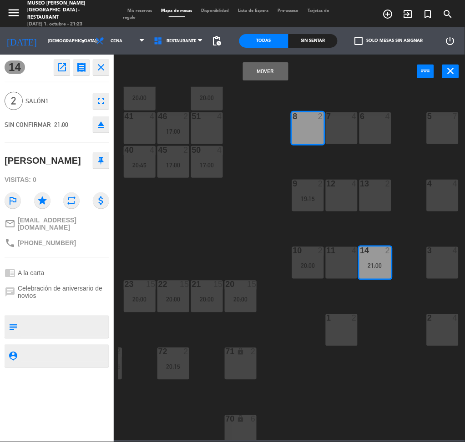
click at [274, 76] on button "Mover" at bounding box center [266, 71] width 46 height 18
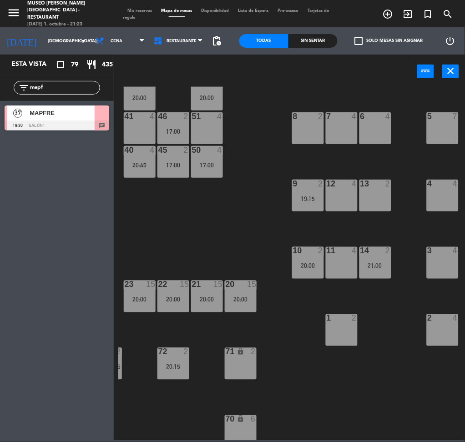
click at [85, 107] on div "MAPFRE" at bounding box center [62, 113] width 66 height 15
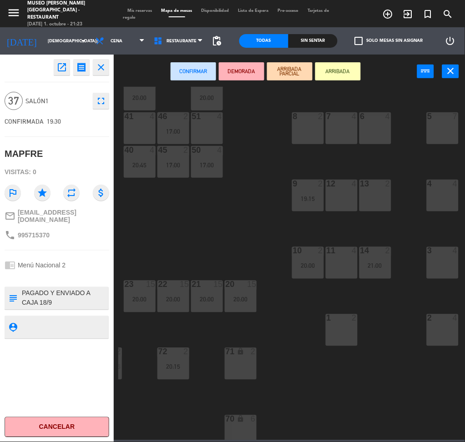
click at [345, 323] on div "1 2" at bounding box center [342, 331] width 32 height 32
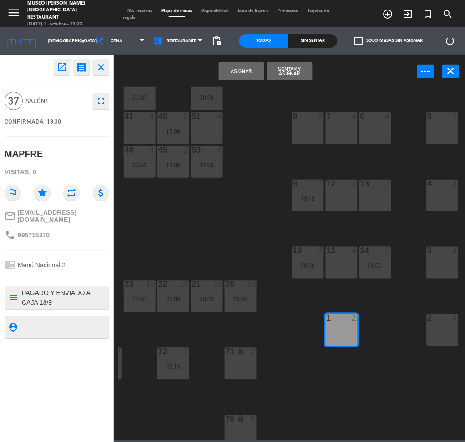
click at [340, 273] on div "11 4" at bounding box center [342, 263] width 32 height 32
click at [372, 271] on div "14 2 21:00" at bounding box center [376, 263] width 32 height 32
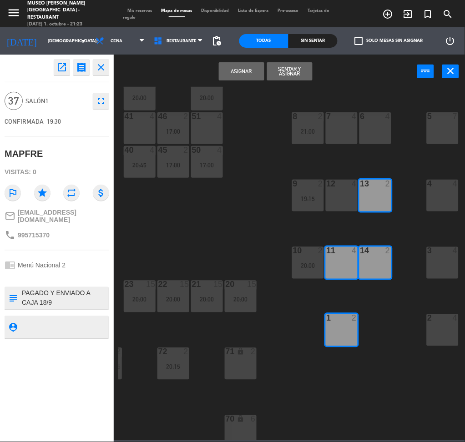
click at [345, 188] on div "12 4" at bounding box center [342, 184] width 32 height 9
click at [344, 137] on div "7 4" at bounding box center [342, 128] width 32 height 32
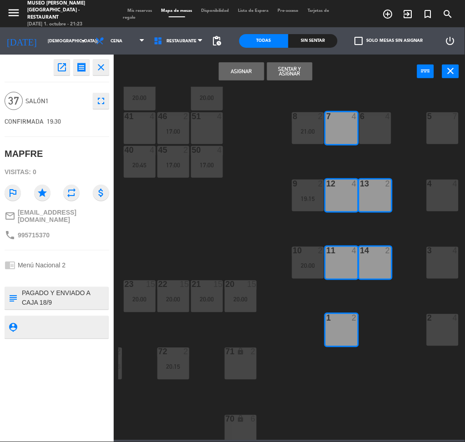
click at [369, 140] on div "6 4" at bounding box center [376, 128] width 32 height 32
click at [428, 133] on div "5 7" at bounding box center [443, 128] width 32 height 32
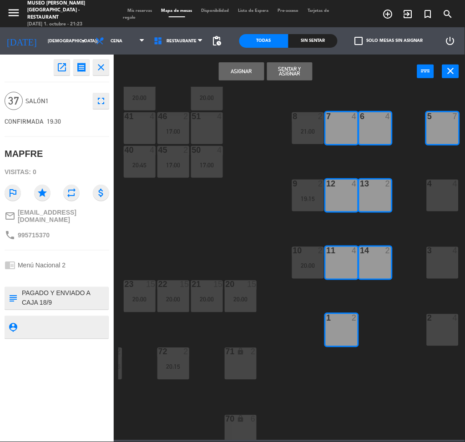
click at [436, 196] on div "4 4" at bounding box center [443, 196] width 32 height 32
click at [445, 252] on div at bounding box center [442, 251] width 15 height 8
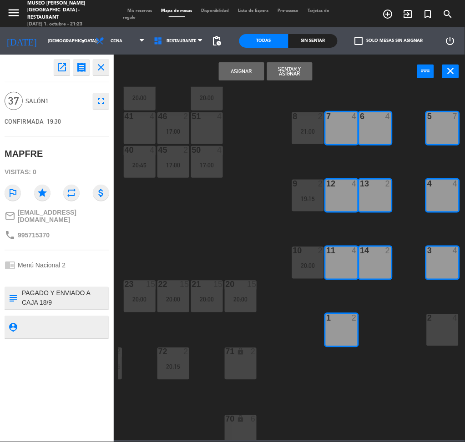
click at [446, 320] on div at bounding box center [442, 319] width 15 height 8
click at [249, 80] on button "Asignar" at bounding box center [242, 71] width 46 height 18
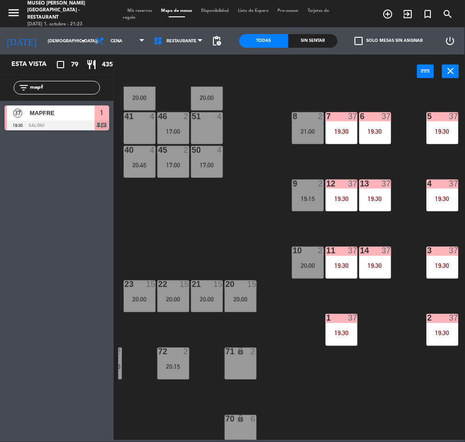
click at [67, 85] on input "mapf" at bounding box center [64, 88] width 71 height 10
type input "engl"
click at [216, 243] on div "44 5 17:30 | 20:15 49 2 20:30 54 5 17:00 | 19:45 64 2 20:00 48 11 20:30 53 11 2…" at bounding box center [291, 264] width 347 height 354
click at [39, 125] on div at bounding box center [57, 126] width 105 height 10
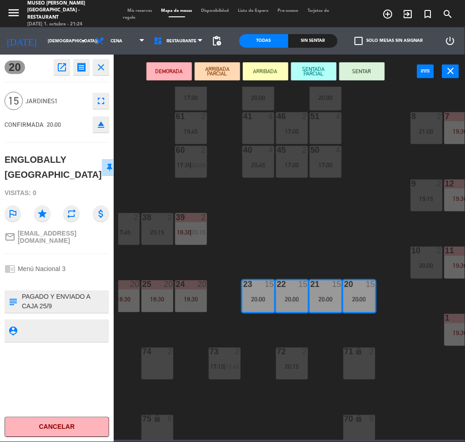
scroll to position [92, 175]
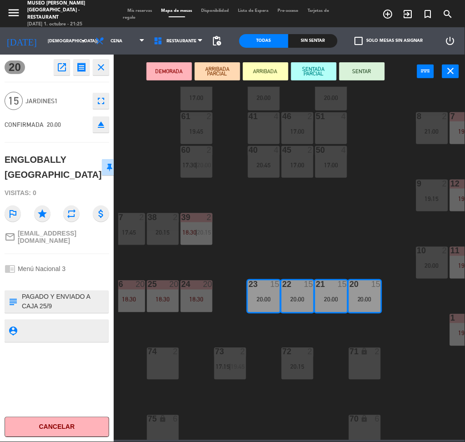
click at [176, 70] on button "DEMORADA" at bounding box center [170, 71] width 46 height 18
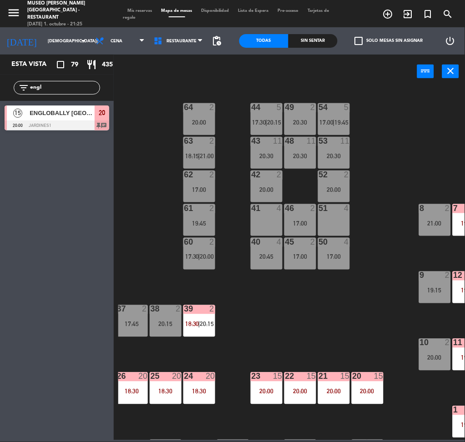
scroll to position [0, 173]
click at [299, 156] on div "20:30" at bounding box center [300, 156] width 32 height 6
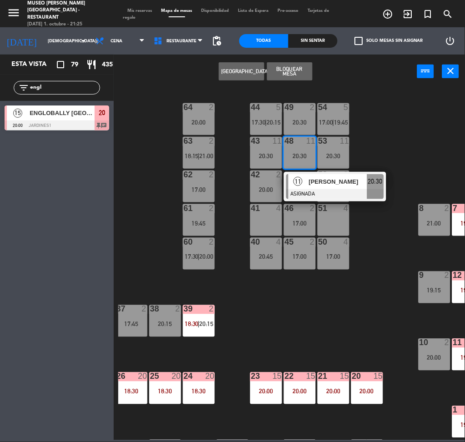
click at [331, 190] on div at bounding box center [335, 194] width 98 height 10
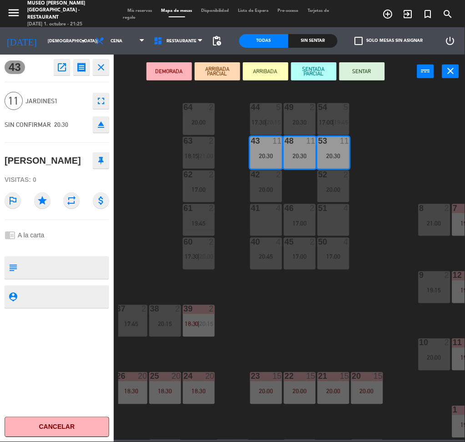
click at [139, 220] on div "44 5 17:30 | 20:15 49 2 20:30 54 5 17:00 | 19:45 64 2 20:00 48 11 20:30 53 11 2…" at bounding box center [291, 264] width 347 height 354
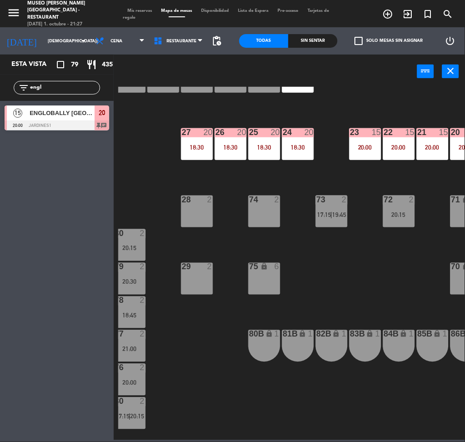
scroll to position [0, 74]
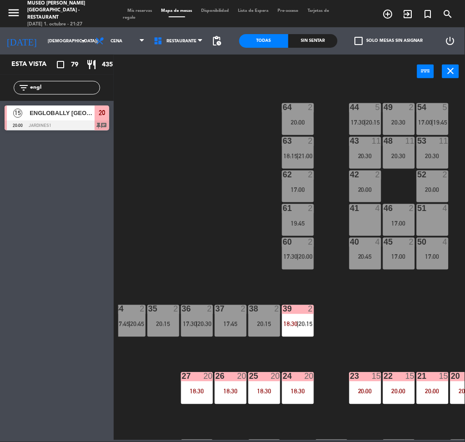
click at [71, 83] on input "engl" at bounding box center [64, 88] width 71 height 10
type input "pac"
click at [178, 183] on div "44 5 17:30 | 20:15 49 2 20:30 54 5 17:00 | 19:45 64 2 20:00 48 11 20:30 53 11 2…" at bounding box center [291, 264] width 347 height 354
click at [55, 113] on span "[GEOGRAPHIC_DATA][PERSON_NAME]" at bounding box center [62, 113] width 65 height 10
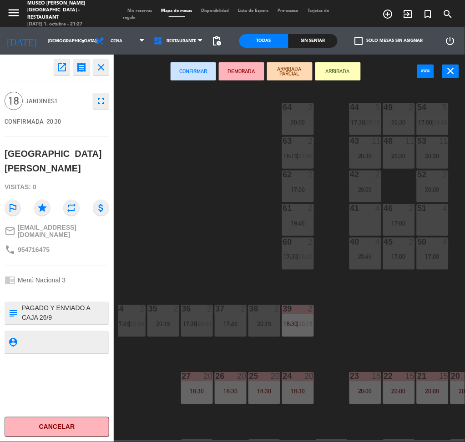
click at [268, 268] on div "44 5 17:30 | 20:15 49 2 20:30 54 5 17:00 | 19:45 64 2 20:00 48 11 20:30 53 11 2…" at bounding box center [291, 264] width 347 height 354
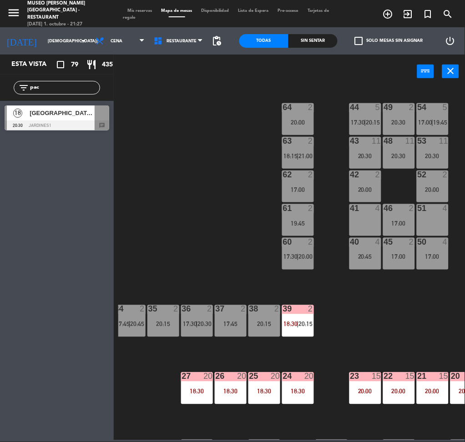
click at [396, 149] on div "48 11 20:30" at bounding box center [399, 153] width 32 height 32
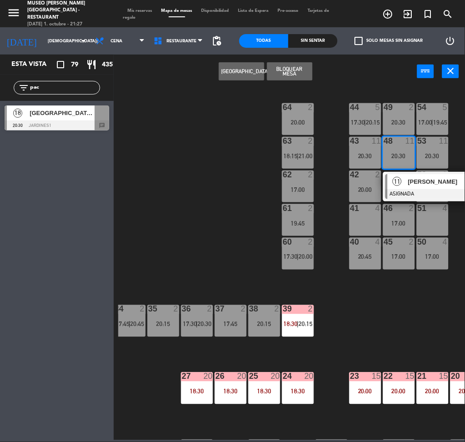
click at [421, 189] on div at bounding box center [435, 194] width 98 height 10
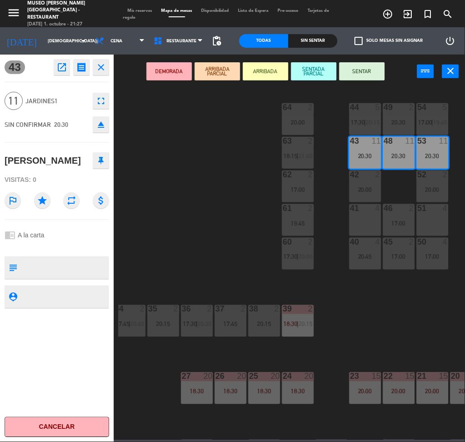
scroll to position [306, 74]
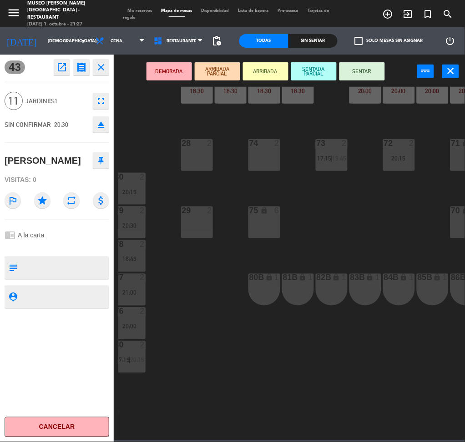
click at [256, 229] on div "75 lock 6" at bounding box center [265, 223] width 32 height 32
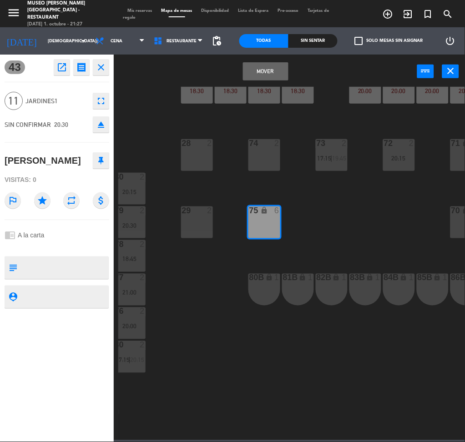
click at [267, 76] on button "Mover" at bounding box center [266, 71] width 46 height 18
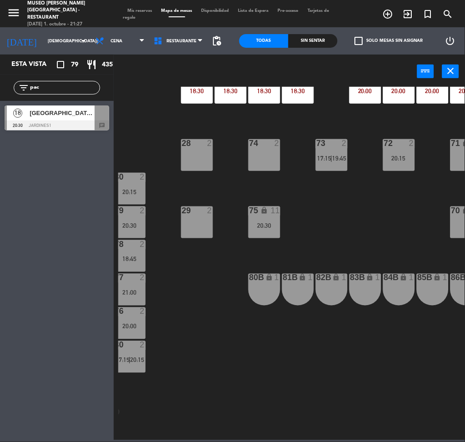
scroll to position [0, 74]
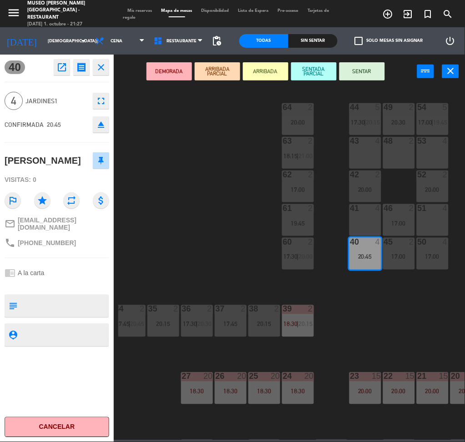
drag, startPoint x: 369, startPoint y: 266, endPoint x: 365, endPoint y: 152, distance: 114.3
click at [366, 150] on div "43 4" at bounding box center [366, 153] width 32 height 32
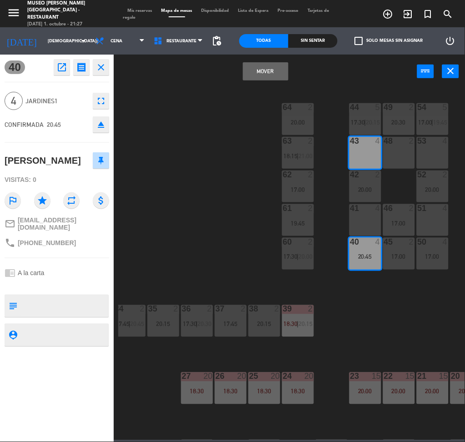
click at [266, 73] on button "Mover" at bounding box center [266, 71] width 46 height 18
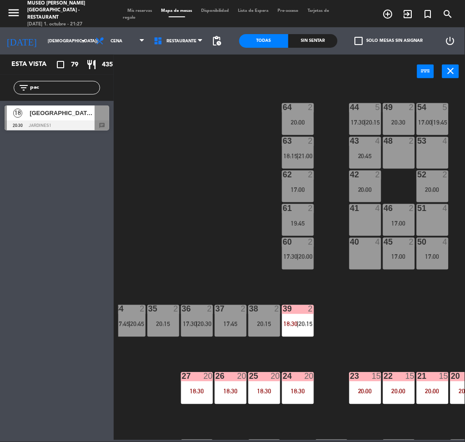
click at [430, 253] on div "50 4 17:00" at bounding box center [433, 254] width 32 height 32
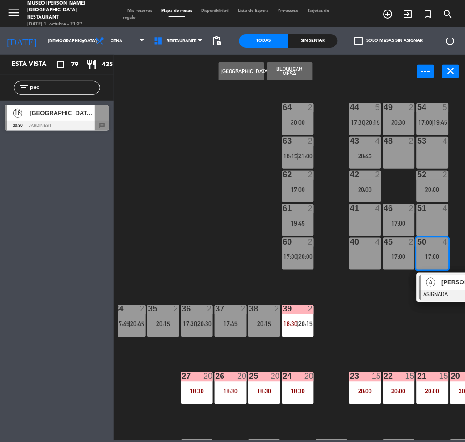
click at [461, 286] on span "[PERSON_NAME]" at bounding box center [471, 283] width 58 height 10
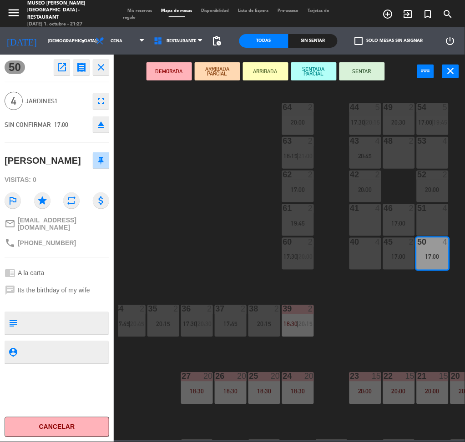
click at [424, 147] on div "53 4" at bounding box center [433, 153] width 32 height 32
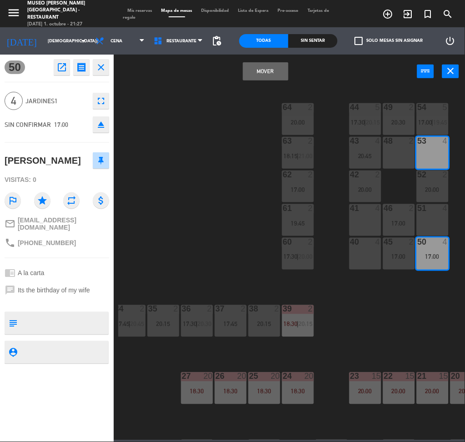
click at [274, 73] on button "Mover" at bounding box center [266, 71] width 46 height 18
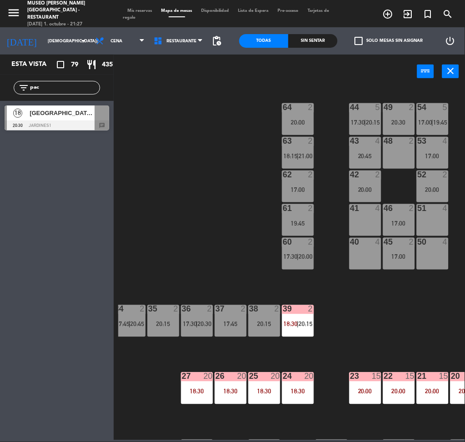
click at [59, 112] on span "[GEOGRAPHIC_DATA][PERSON_NAME]" at bounding box center [62, 113] width 65 height 10
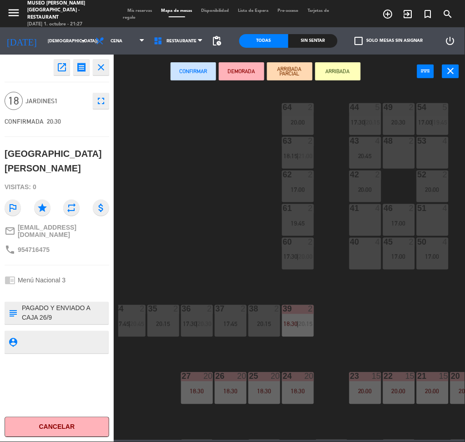
click at [354, 224] on div "41 4" at bounding box center [366, 220] width 32 height 32
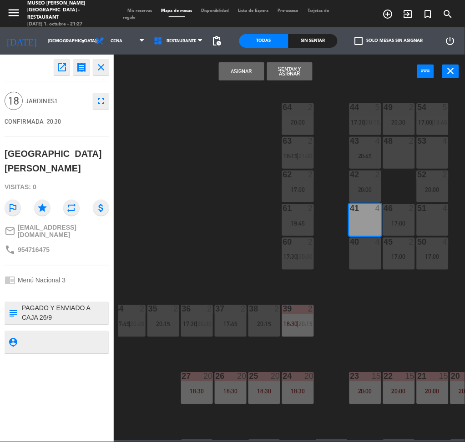
click at [365, 254] on div "40 4" at bounding box center [366, 254] width 32 height 32
click at [420, 248] on div "50 4 17:00" at bounding box center [433, 254] width 32 height 32
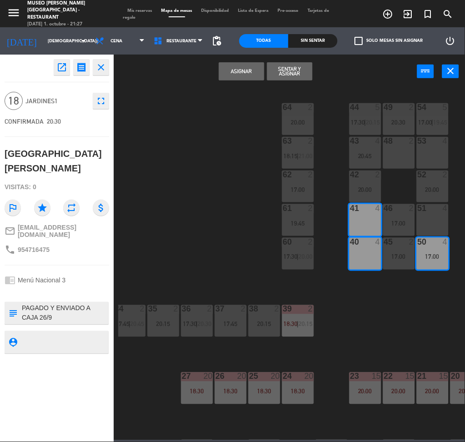
click at [417, 214] on div "51 4" at bounding box center [433, 220] width 32 height 32
click at [391, 215] on div "46 2 17:00" at bounding box center [399, 220] width 32 height 32
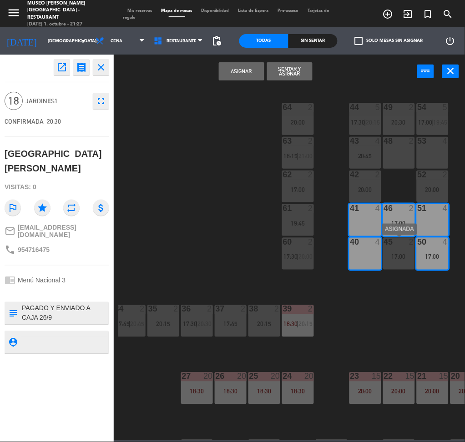
click at [401, 244] on div at bounding box center [398, 242] width 15 height 8
click at [249, 71] on button "Asignar" at bounding box center [242, 71] width 46 height 18
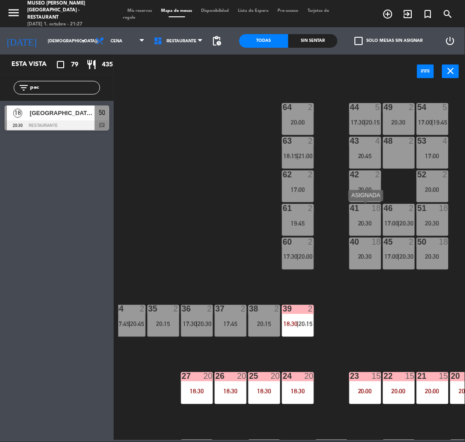
click at [370, 224] on div "20:30" at bounding box center [366, 223] width 32 height 6
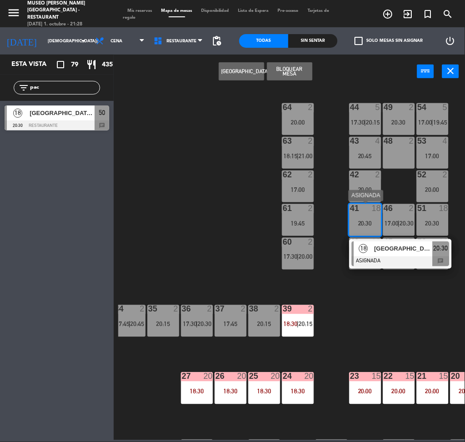
click at [387, 250] on span "[GEOGRAPHIC_DATA][PERSON_NAME]" at bounding box center [404, 249] width 58 height 10
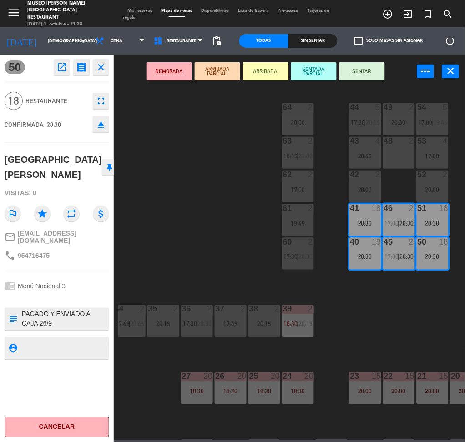
click at [183, 77] on button "DEMORADA" at bounding box center [170, 71] width 46 height 18
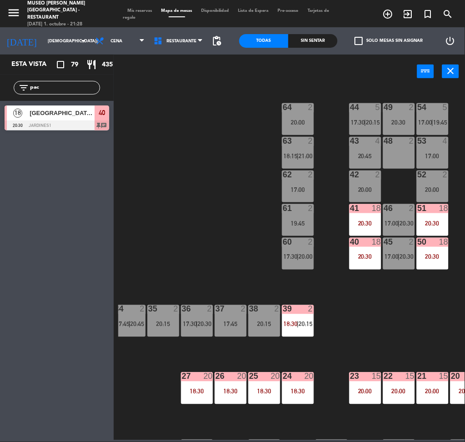
click at [70, 86] on input "pac" at bounding box center [64, 88] width 71 height 10
click at [401, 228] on div "46 2 17:00 | 20:30" at bounding box center [399, 220] width 32 height 32
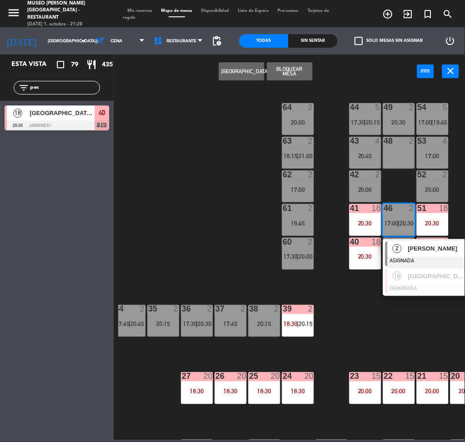
click at [212, 266] on div "44 5 17:30 | 20:15 49 2 20:30 54 5 17:00 | 19:45 64 2 20:00 48 2 53 4 17:00 63 …" at bounding box center [291, 264] width 347 height 354
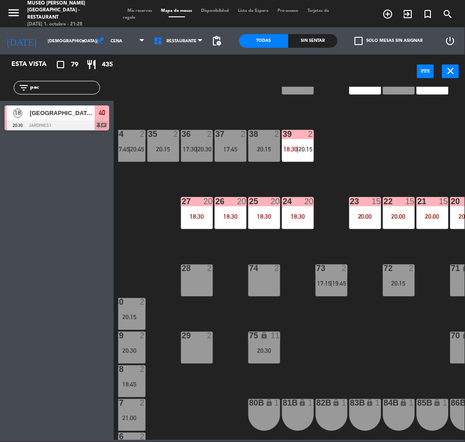
scroll to position [176, 74]
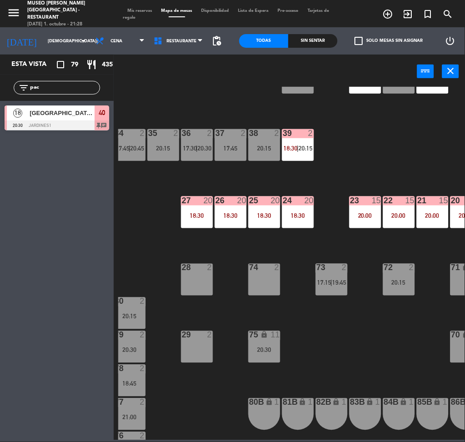
click at [71, 88] on input "pac" at bounding box center [64, 88] width 71 height 10
click at [249, 227] on div "25 20 18:30" at bounding box center [265, 213] width 32 height 32
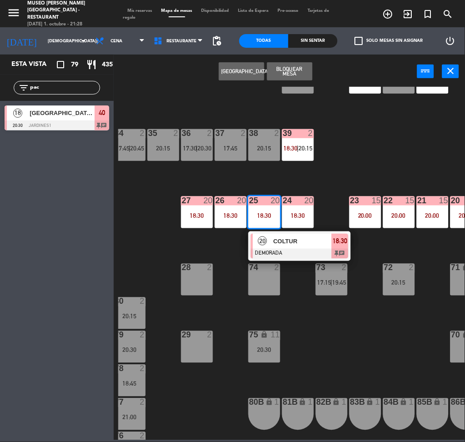
click at [279, 254] on div at bounding box center [300, 254] width 98 height 10
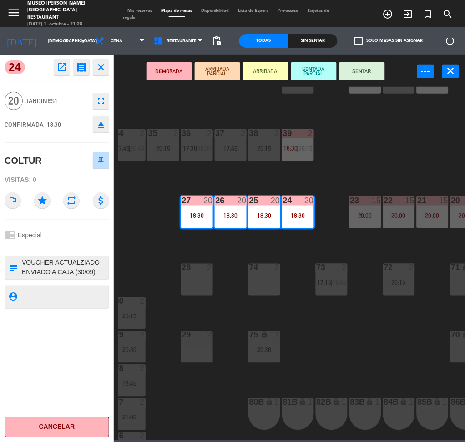
click at [205, 178] on div "44 5 17:30 | 20:15 49 2 20:30 54 5 17:00 | 19:45 64 2 20:00 48 2 53 4 17:00 63 …" at bounding box center [291, 264] width 347 height 354
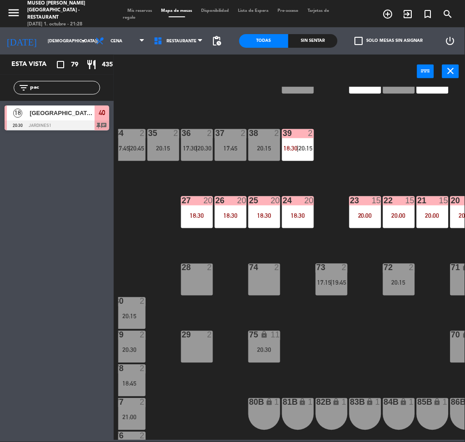
click at [76, 88] on input "pac" at bounding box center [64, 88] width 71 height 10
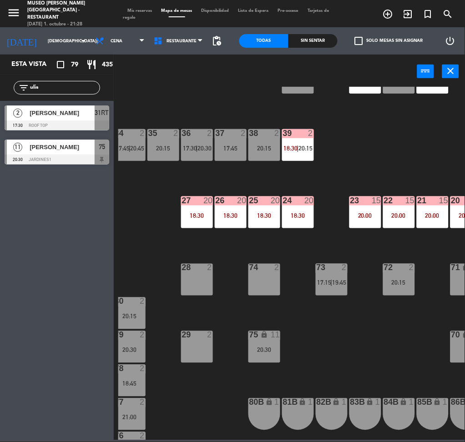
type input "ulis"
click at [82, 158] on div at bounding box center [57, 160] width 105 height 10
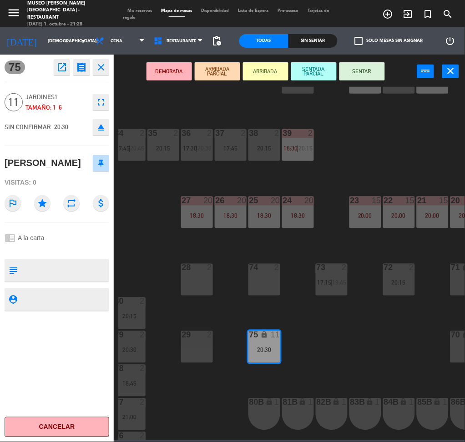
click at [208, 213] on div "18:30" at bounding box center [197, 216] width 32 height 6
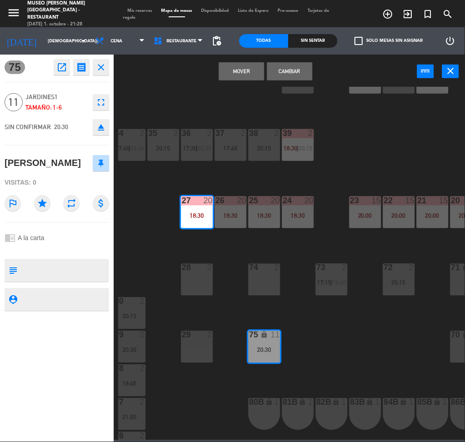
click at [227, 217] on div "18:30" at bounding box center [231, 216] width 32 height 6
click at [277, 213] on div "18:30" at bounding box center [265, 216] width 32 height 6
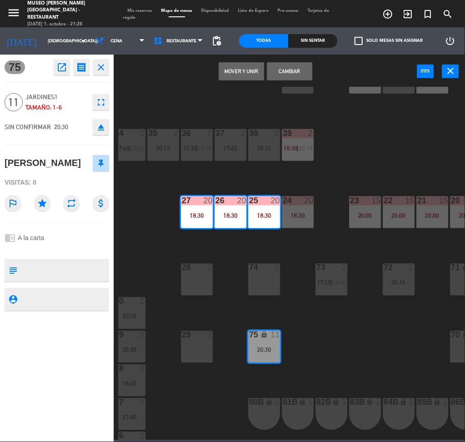
click at [250, 65] on button "Mover y Unir" at bounding box center [242, 71] width 46 height 18
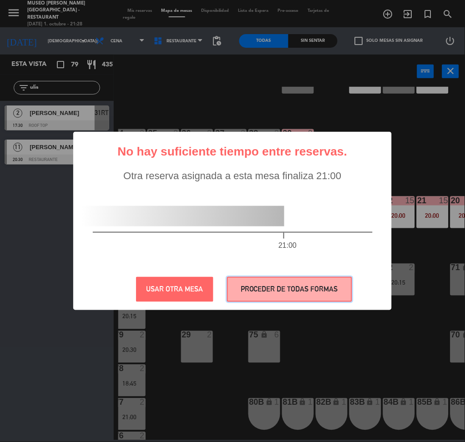
click at [288, 284] on button "PROCEDER DE TODAS FORMAS" at bounding box center [289, 289] width 125 height 25
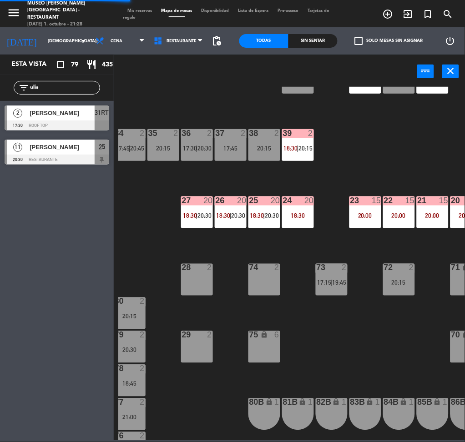
click at [258, 211] on div "25 20 18:30 | 20:30" at bounding box center [265, 213] width 32 height 32
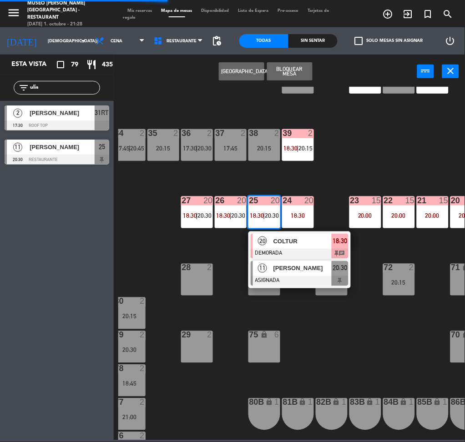
click at [280, 273] on span "[PERSON_NAME]" at bounding box center [303, 269] width 58 height 10
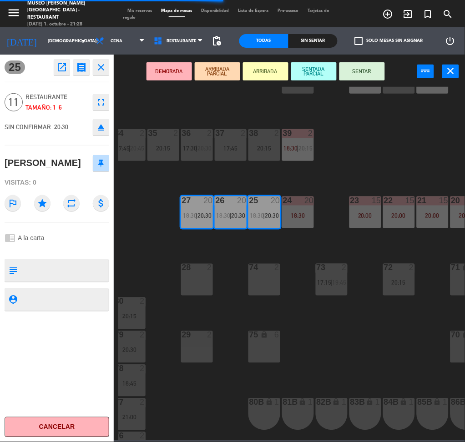
click at [173, 71] on button "DEMORADA" at bounding box center [170, 71] width 46 height 18
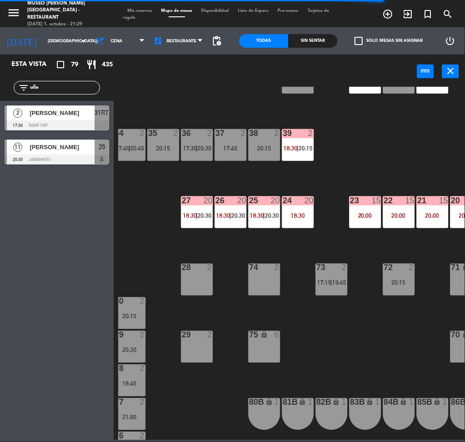
click at [321, 173] on div "44 5 17:30 | 20:15 49 2 20:30 54 5 17:00 | 19:45 64 2 20:00 48 2 53 4 17:00 63 …" at bounding box center [291, 264] width 347 height 354
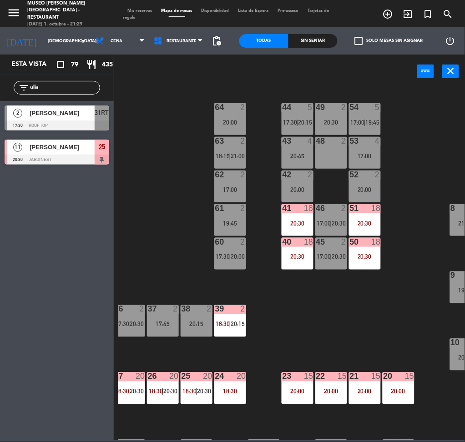
scroll to position [0, 142]
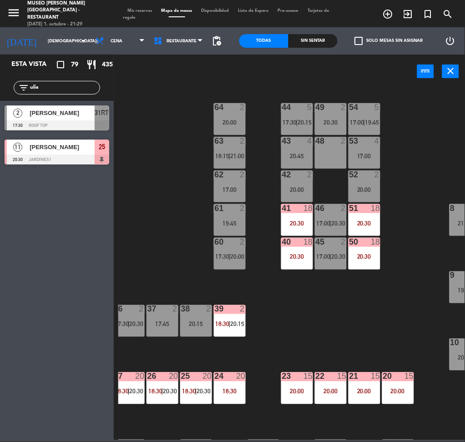
click at [63, 86] on input "ulis" at bounding box center [64, 88] width 71 height 10
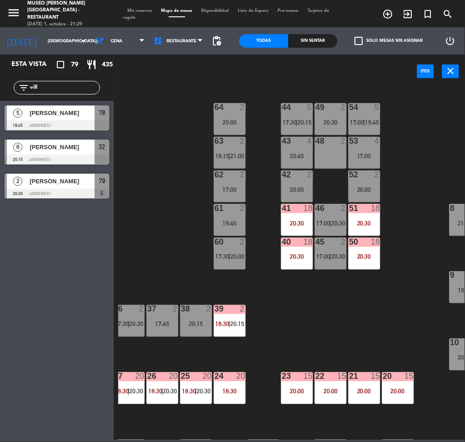
type input "vill"
click at [188, 249] on div "44 5 17:30 | 20:15 49 2 20:30 54 5 17:00 | 19:45 64 2 20:00 48 2 53 4 17:00 63 …" at bounding box center [291, 264] width 347 height 354
click at [294, 157] on div "20:45" at bounding box center [297, 156] width 32 height 6
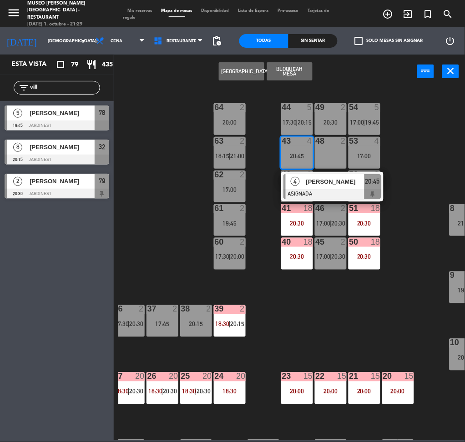
click at [323, 187] on span "[PERSON_NAME]" at bounding box center [335, 182] width 58 height 10
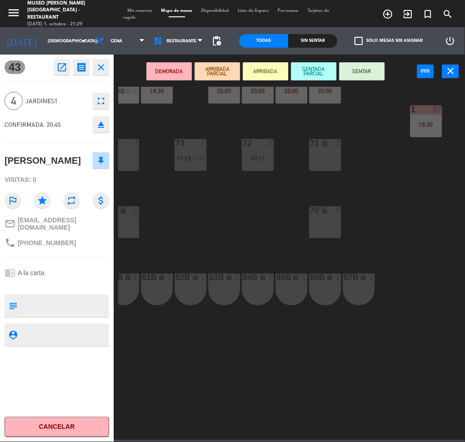
scroll to position [306, 214]
click at [334, 217] on div "70 lock 6" at bounding box center [326, 223] width 32 height 32
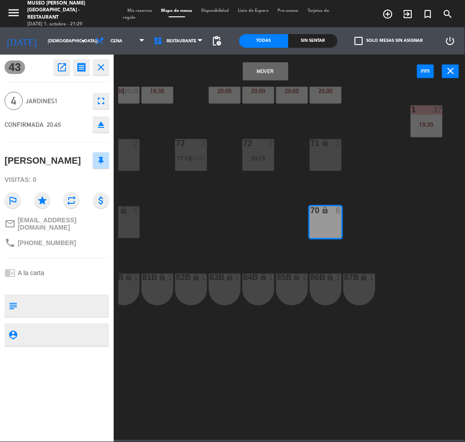
click at [263, 69] on button "Mover" at bounding box center [266, 71] width 46 height 18
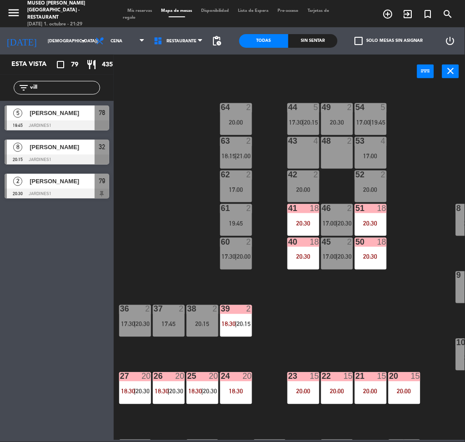
scroll to position [0, 136]
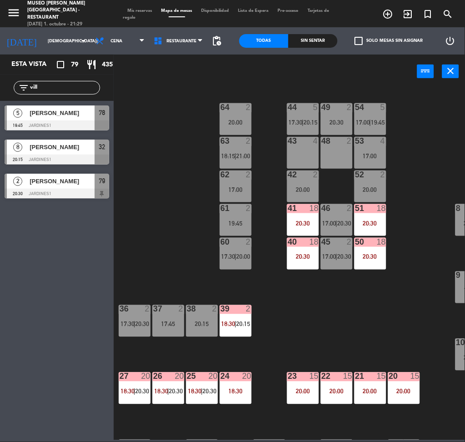
click at [376, 153] on div "17:00" at bounding box center [371, 156] width 32 height 6
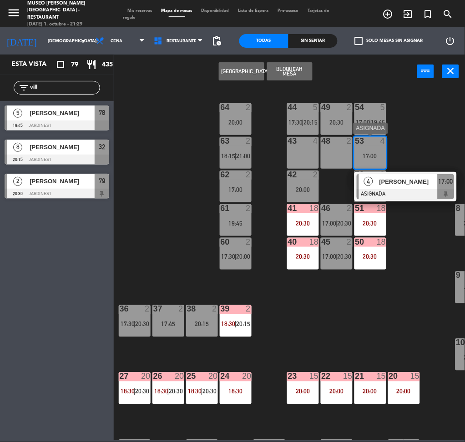
click at [393, 177] on span "[PERSON_NAME]" at bounding box center [409, 182] width 58 height 10
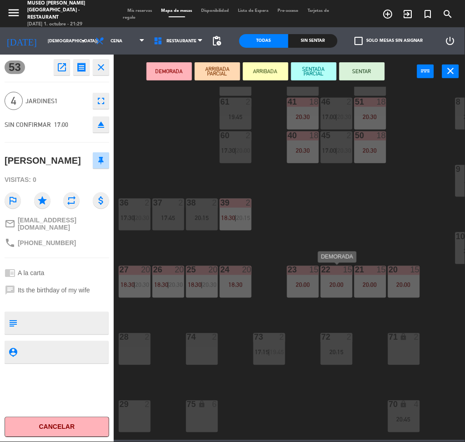
scroll to position [107, 61]
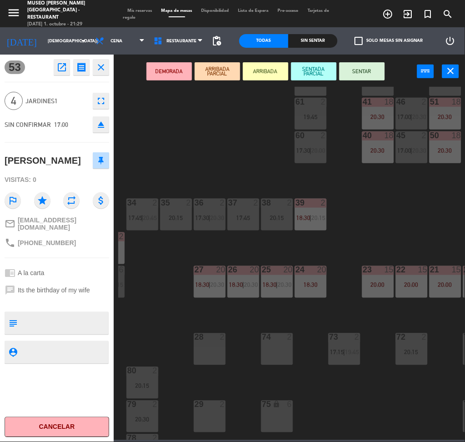
click at [216, 416] on div "29 2" at bounding box center [210, 417] width 32 height 32
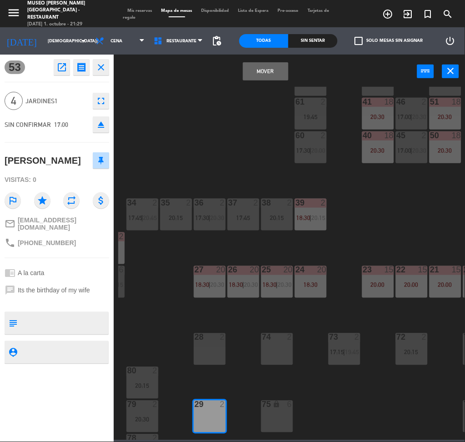
click at [268, 72] on button "Mover" at bounding box center [266, 71] width 46 height 18
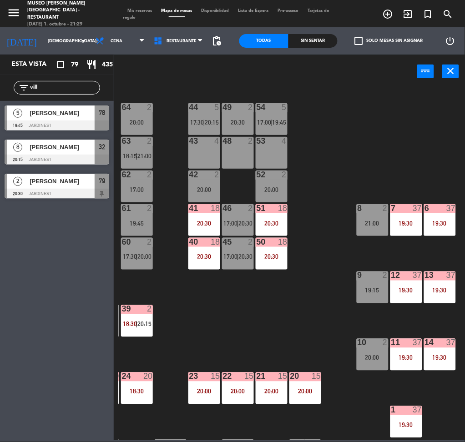
scroll to position [0, 235]
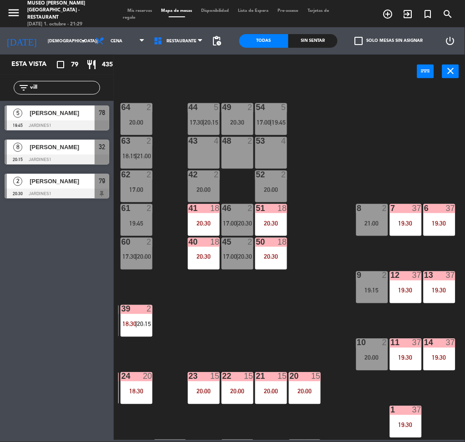
click at [70, 158] on div at bounding box center [57, 160] width 105 height 10
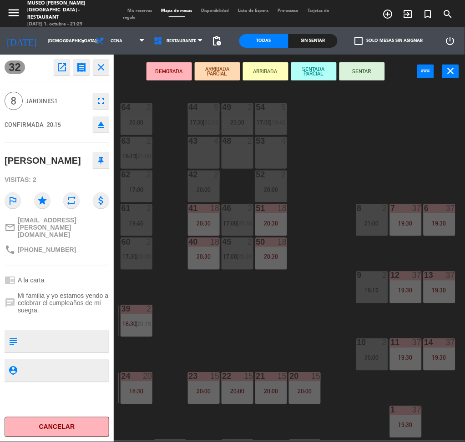
scroll to position [0, 0]
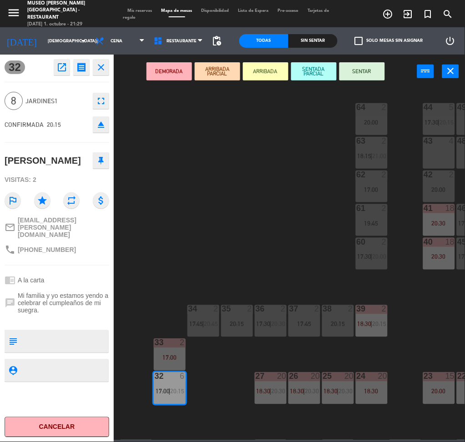
click at [172, 76] on button "DEMORADA" at bounding box center [170, 71] width 46 height 18
click at [181, 77] on button "DEMORADA" at bounding box center [170, 71] width 46 height 18
click at [302, 212] on div "44 5 17:30 | 20:15 49 2 20:30 54 5 17:00 | 19:45 64 2 20:00 48 2 53 4 63 2 18:1…" at bounding box center [291, 264] width 347 height 354
